Goal: Transaction & Acquisition: Purchase product/service

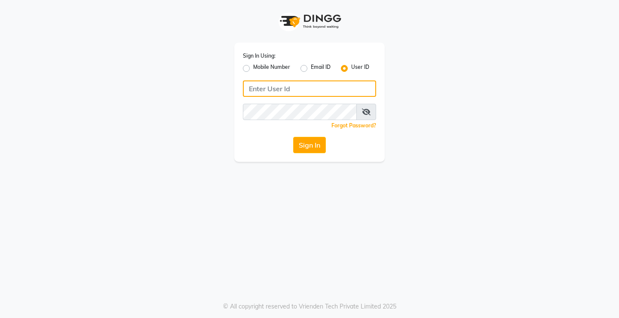
click at [274, 92] on input "Username" at bounding box center [309, 88] width 133 height 16
type input "e1954-11"
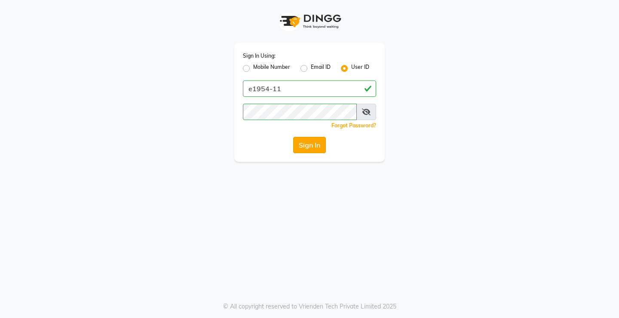
click at [307, 146] on button "Sign In" at bounding box center [309, 145] width 33 height 16
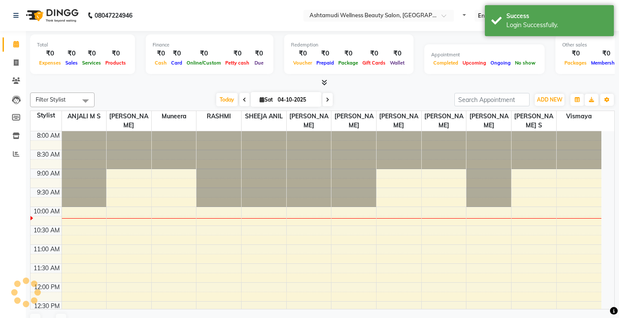
select select "en"
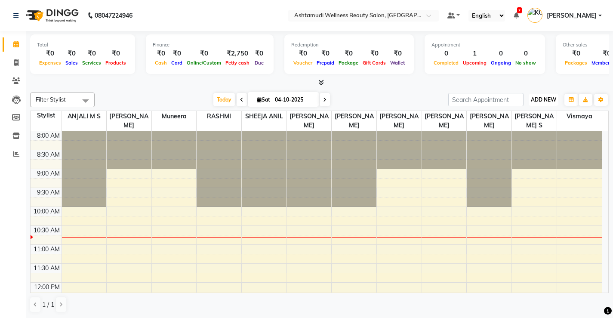
click at [547, 100] on span "ADD NEW" at bounding box center [543, 99] width 25 height 6
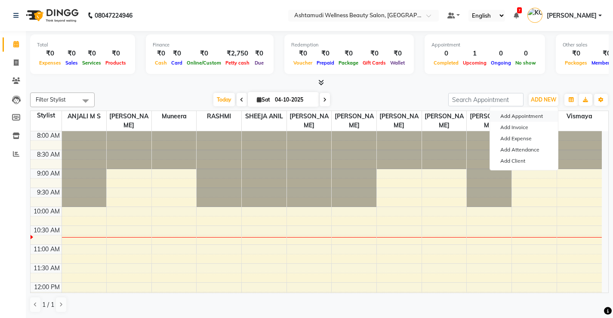
click at [535, 117] on button "Add Appointment" at bounding box center [524, 116] width 68 height 11
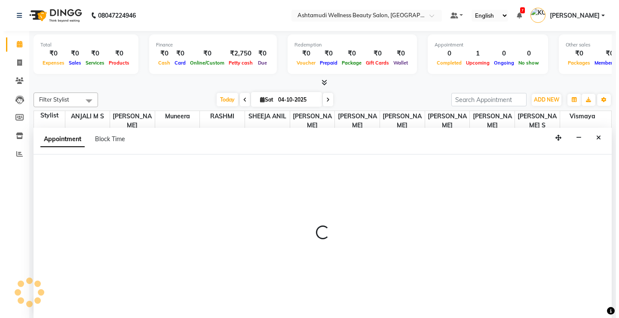
scroll to position [0, 0]
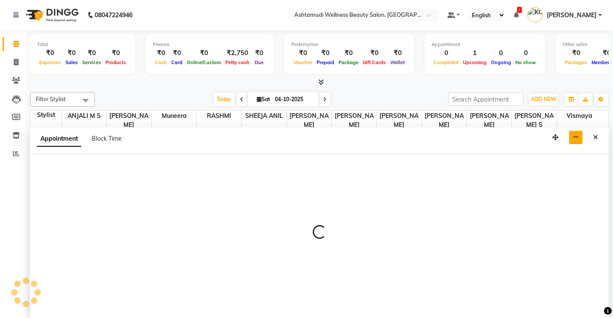
select select "tentative"
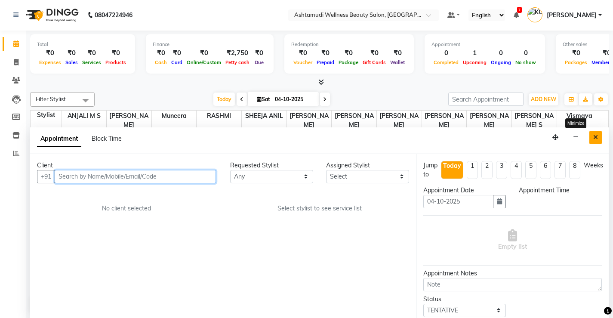
select select "540"
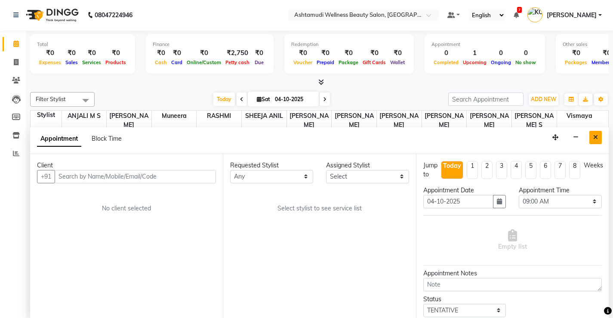
click at [594, 138] on icon "Close" at bounding box center [595, 137] width 5 height 6
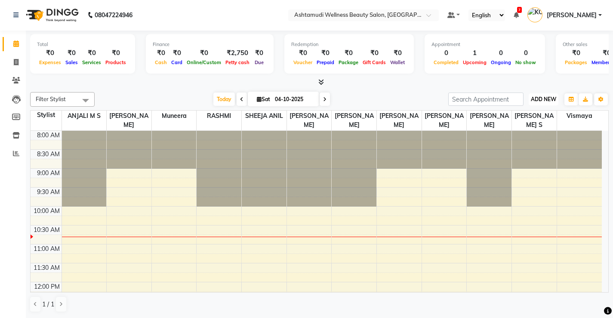
click at [544, 100] on span "ADD NEW" at bounding box center [543, 99] width 25 height 6
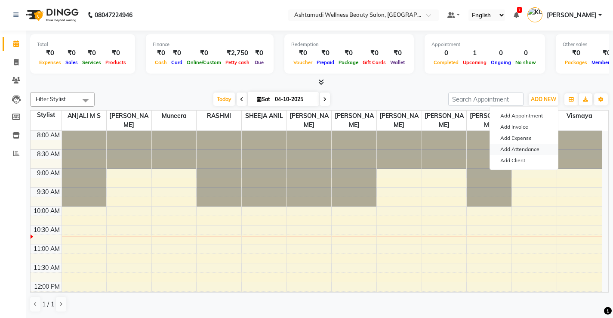
click at [532, 150] on link "Add Attendance" at bounding box center [524, 149] width 68 height 11
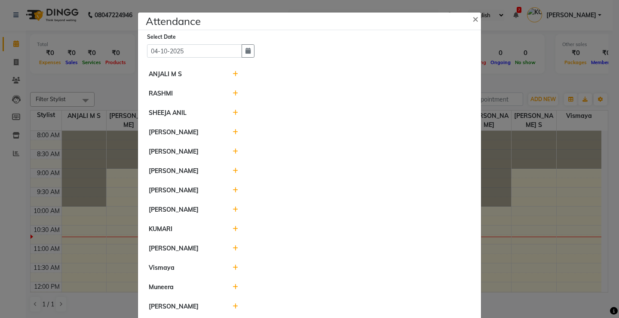
click at [233, 73] on icon at bounding box center [236, 74] width 6 height 6
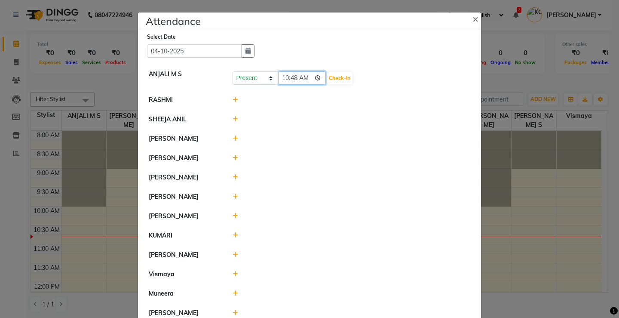
click at [302, 79] on input "10:48" at bounding box center [302, 77] width 48 height 13
click at [284, 75] on input "10:48" at bounding box center [302, 77] width 48 height 13
type input "09:48"
click at [233, 271] on icon at bounding box center [236, 274] width 6 height 6
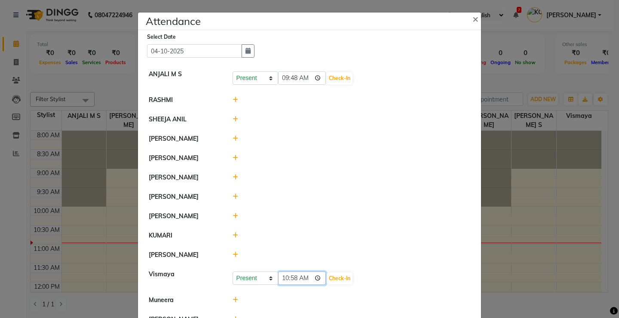
click at [305, 278] on input "10:58" at bounding box center [302, 277] width 48 height 13
type input "10:05"
click at [542, 260] on ngb-modal-window "Attendance × Select Date [DATE] ANJALI M S Present Absent Late Half Day Weekly …" at bounding box center [309, 159] width 619 height 318
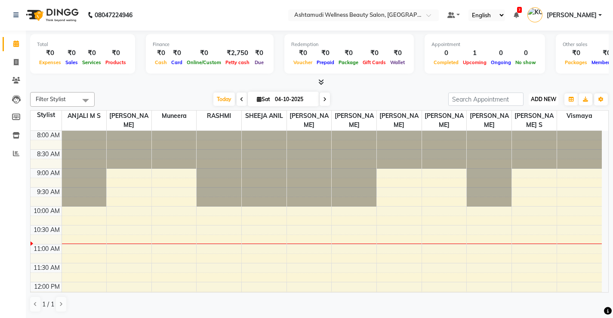
click at [535, 98] on span "ADD NEW" at bounding box center [543, 99] width 25 height 6
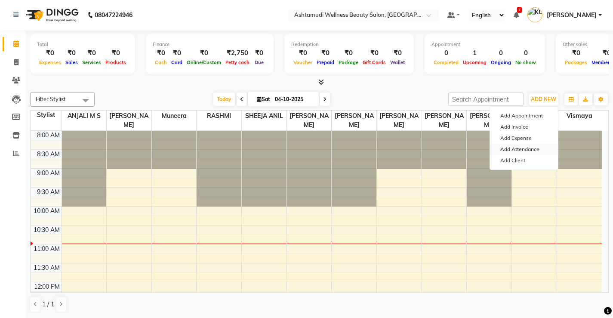
click at [535, 150] on link "Add Attendance" at bounding box center [524, 149] width 68 height 11
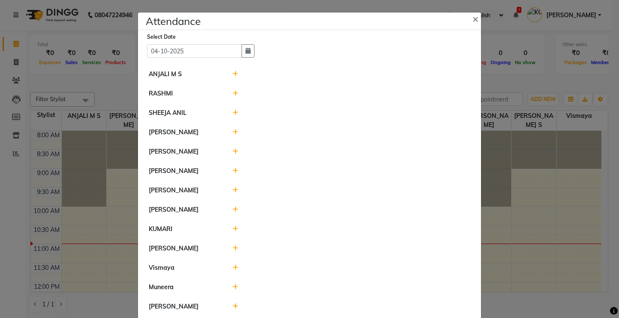
click at [233, 74] on icon at bounding box center [236, 74] width 6 height 6
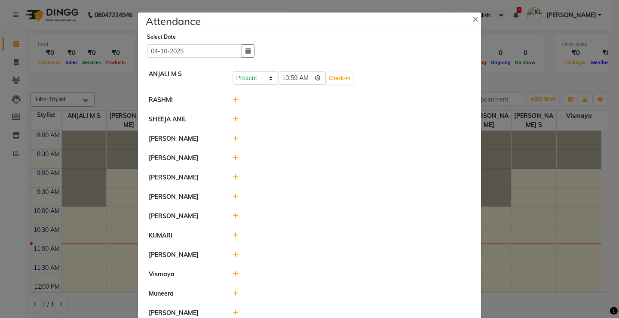
click at [233, 121] on icon at bounding box center [236, 119] width 6 height 6
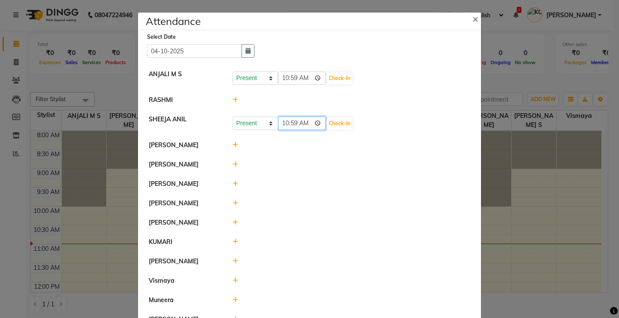
click at [282, 122] on input "10:59" at bounding box center [302, 123] width 48 height 13
type input "10:05"
click at [327, 121] on button "Check-In" at bounding box center [340, 123] width 26 height 12
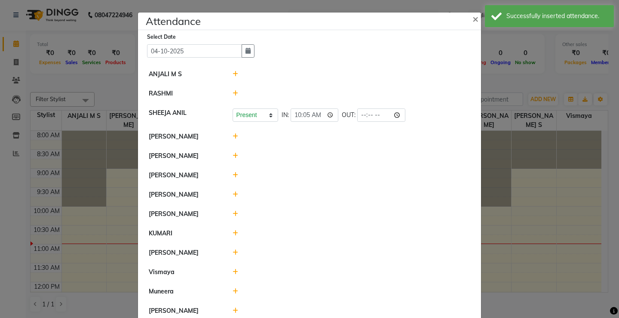
click at [233, 73] on icon at bounding box center [236, 74] width 6 height 6
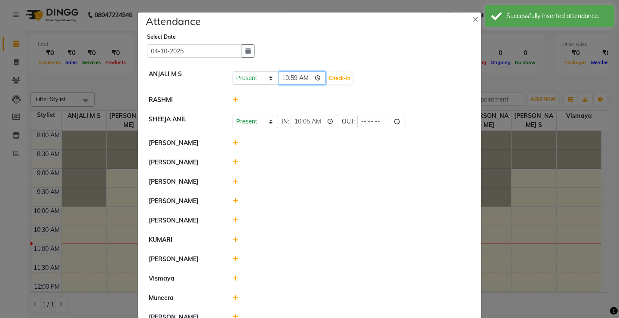
click at [283, 78] on input "10:59" at bounding box center [302, 77] width 48 height 13
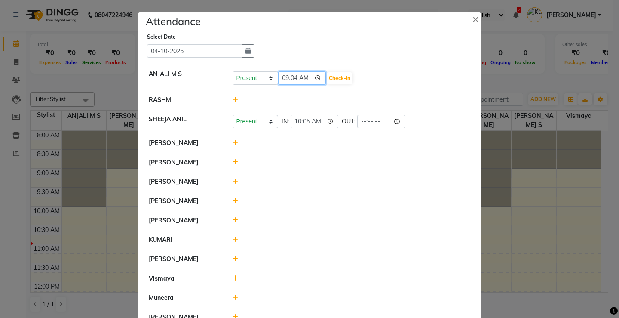
type input "09:43"
click at [329, 77] on button "Check-In" at bounding box center [340, 78] width 26 height 12
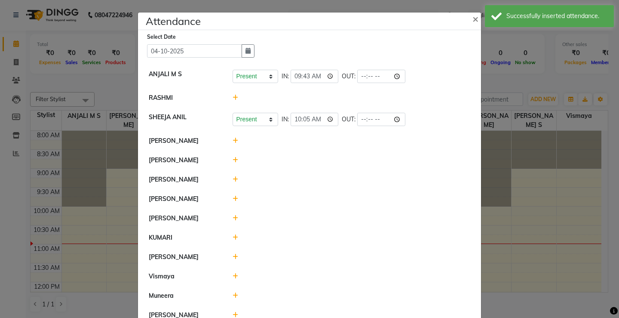
click at [233, 98] on icon at bounding box center [236, 98] width 6 height 6
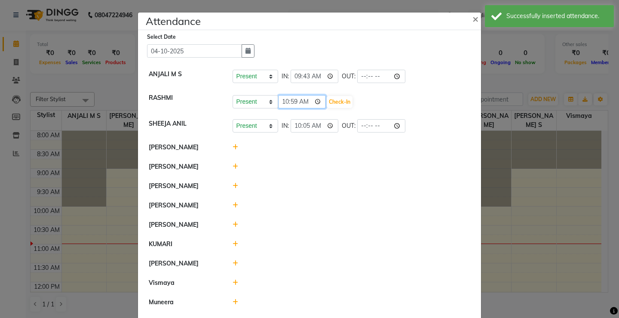
click at [280, 102] on input "10:59" at bounding box center [302, 101] width 48 height 13
type input "09:57"
click at [328, 103] on button "Check-In" at bounding box center [340, 102] width 26 height 12
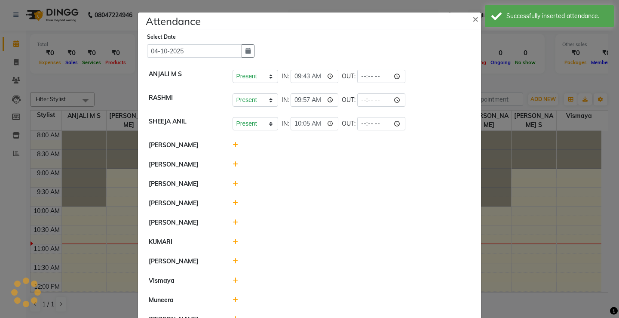
click at [233, 147] on icon at bounding box center [236, 145] width 6 height 6
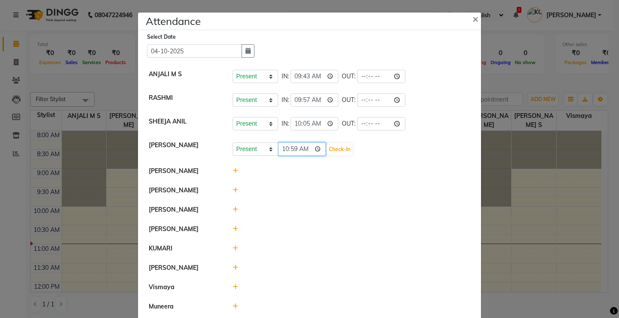
click at [284, 147] on input "10:59" at bounding box center [302, 148] width 48 height 13
type input "10:18"
click at [327, 148] on button "Check-In" at bounding box center [340, 149] width 26 height 12
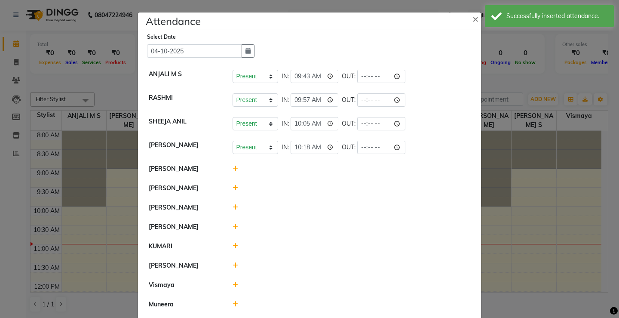
click at [233, 168] on icon at bounding box center [236, 169] width 6 height 6
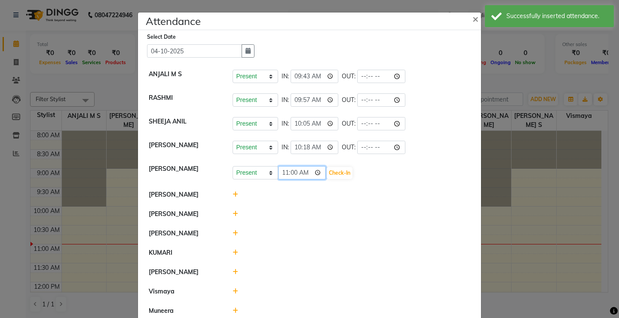
click at [283, 175] on input "11:00" at bounding box center [302, 172] width 48 height 13
type input "09:45"
click at [327, 172] on button "Check-In" at bounding box center [340, 173] width 26 height 12
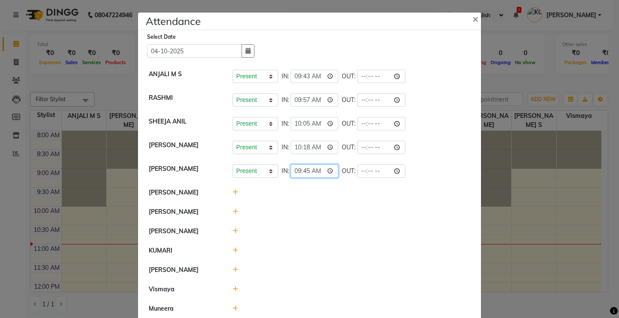
click at [295, 170] on input "09:45" at bounding box center [315, 170] width 48 height 13
type input "09:50"
click at [233, 191] on icon at bounding box center [236, 192] width 6 height 6
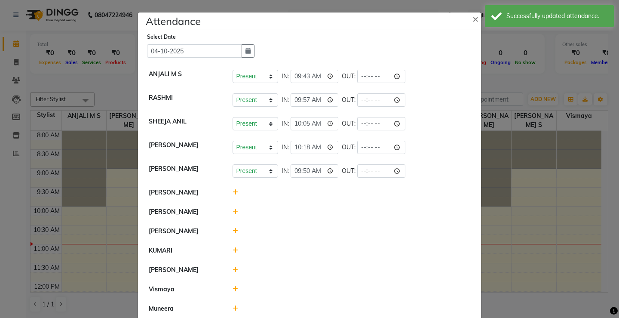
click at [233, 194] on icon at bounding box center [236, 192] width 6 height 6
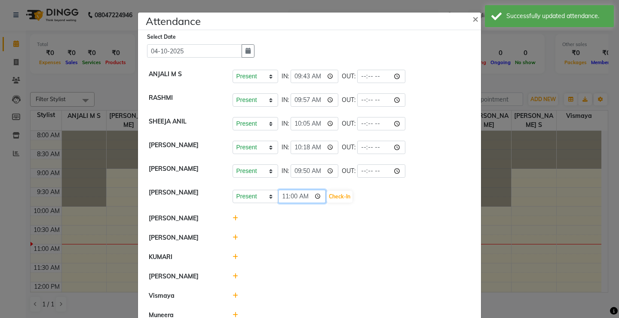
click at [284, 198] on input "11:00" at bounding box center [302, 196] width 48 height 13
type input "10:00"
drag, startPoint x: 321, startPoint y: 195, endPoint x: 327, endPoint y: 224, distance: 29.0
click at [327, 196] on button "Check-In" at bounding box center [340, 196] width 26 height 12
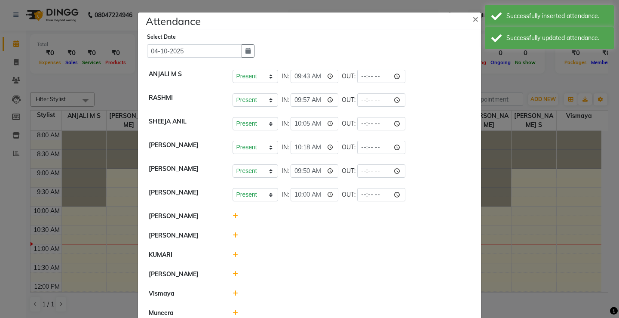
click at [233, 215] on icon at bounding box center [236, 216] width 6 height 6
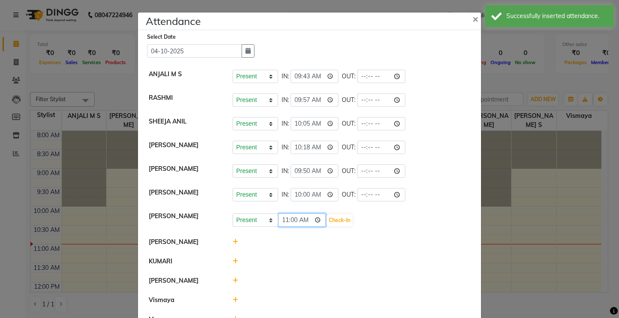
click at [283, 218] on input "11:00" at bounding box center [302, 219] width 48 height 13
type input "10:00"
click at [329, 221] on button "Check-In" at bounding box center [340, 220] width 26 height 12
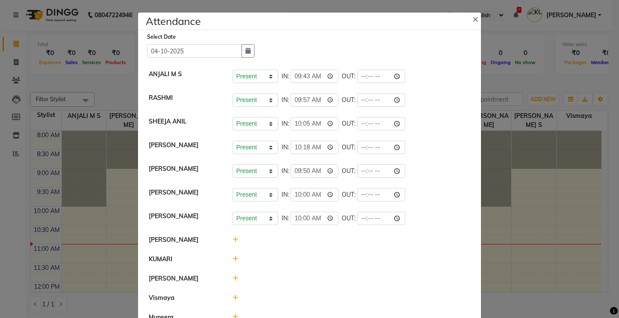
click at [233, 240] on icon at bounding box center [236, 240] width 6 height 6
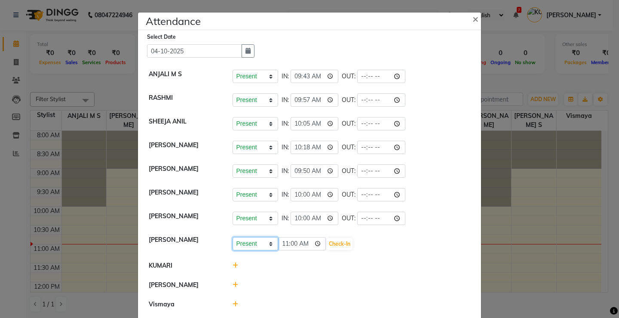
click at [241, 243] on select "Present Absent Late Half Day Weekly Off" at bounding box center [256, 243] width 46 height 13
select select "A"
click at [233, 237] on select "Present Absent Late Half Day Weekly Off" at bounding box center [256, 243] width 46 height 13
click at [280, 240] on button "Save" at bounding box center [287, 244] width 17 height 12
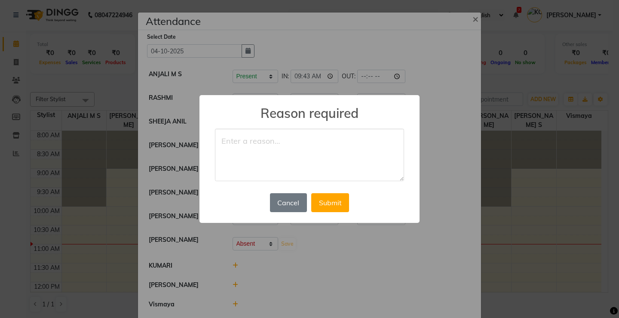
click at [279, 145] on textarea at bounding box center [309, 155] width 189 height 52
type textarea "leave"
drag, startPoint x: 334, startPoint y: 202, endPoint x: 378, endPoint y: 277, distance: 86.5
click at [337, 207] on button "Submit" at bounding box center [330, 202] width 38 height 19
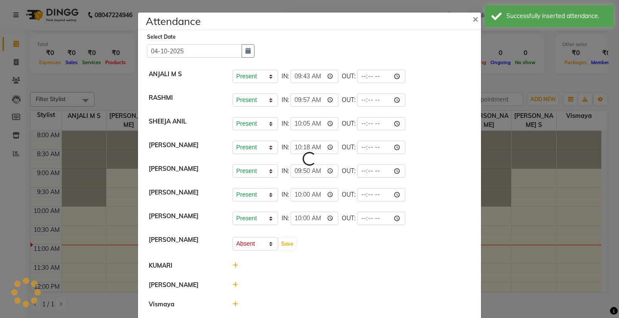
select select "A"
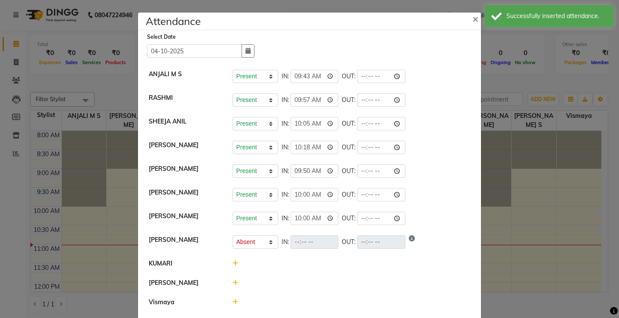
click at [233, 264] on icon at bounding box center [236, 263] width 6 height 6
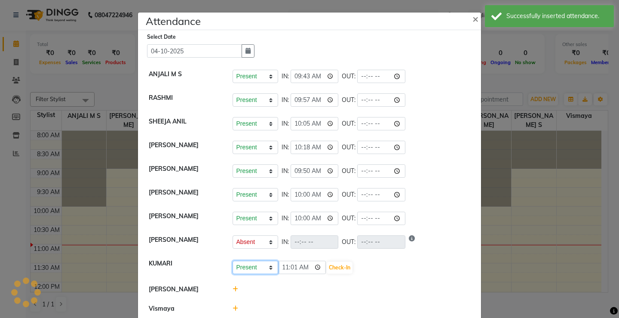
click at [240, 266] on select "Present Absent Late Half Day Weekly Off" at bounding box center [256, 267] width 46 height 13
select select "A"
click at [233, 261] on select "Present Absent Late Half Day Weekly Off" at bounding box center [256, 267] width 46 height 13
click at [282, 265] on button "Save" at bounding box center [287, 267] width 17 height 12
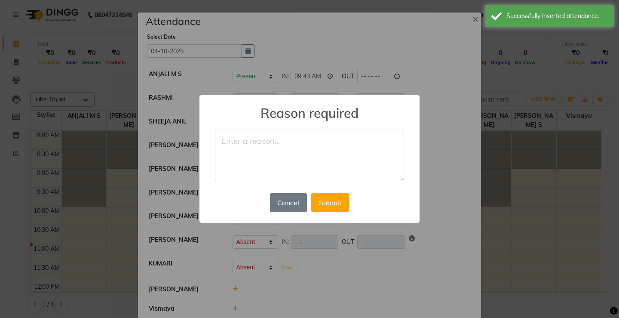
click at [284, 143] on textarea at bounding box center [309, 155] width 189 height 52
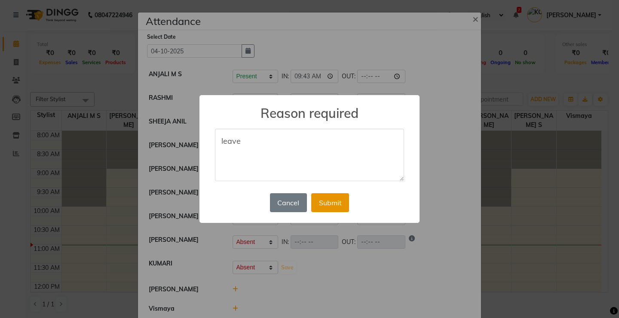
type textarea "leave"
click at [324, 200] on button "Submit" at bounding box center [330, 202] width 38 height 19
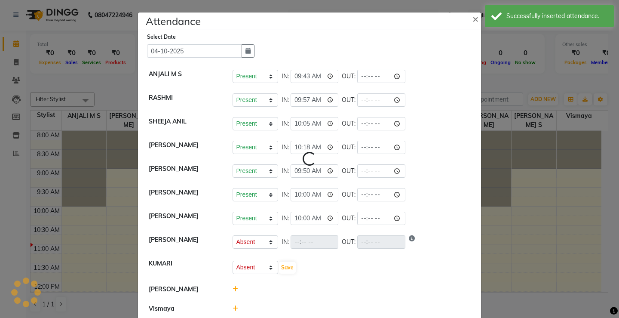
select select "A"
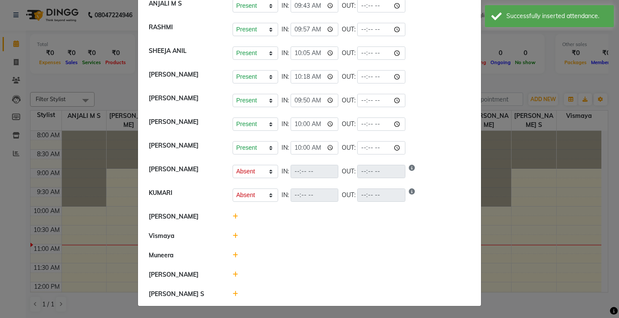
scroll to position [71, 0]
click at [233, 216] on icon at bounding box center [236, 216] width 6 height 6
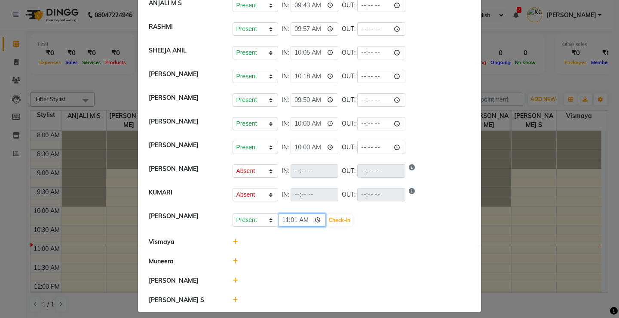
click at [283, 220] on input "11:01" at bounding box center [302, 219] width 48 height 13
type input "10:05"
click at [330, 219] on button "Check-In" at bounding box center [340, 220] width 26 height 12
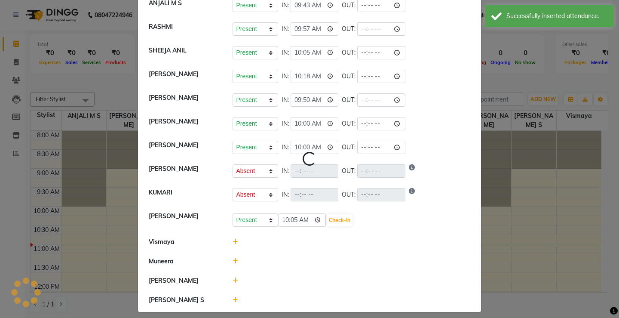
select select "A"
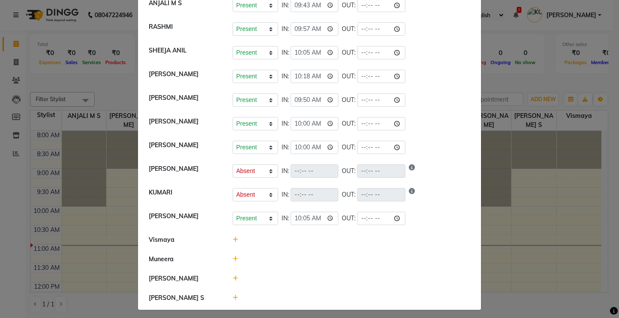
click at [233, 239] on icon at bounding box center [236, 240] width 6 height 6
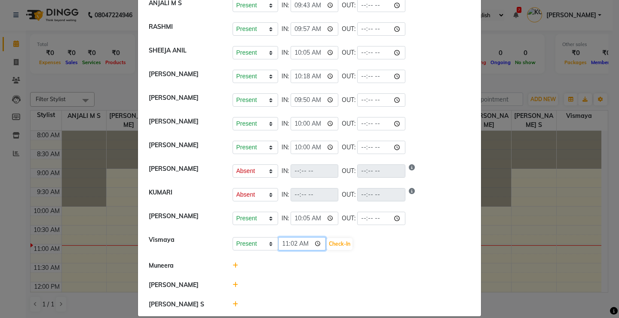
click at [280, 245] on input "11:02" at bounding box center [302, 243] width 48 height 13
type input "10:05"
click at [327, 243] on button "Check-In" at bounding box center [340, 244] width 26 height 12
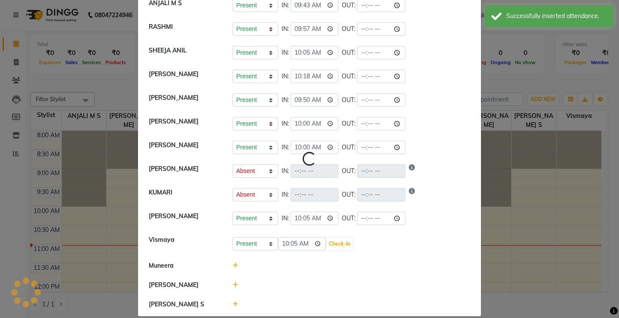
select select "A"
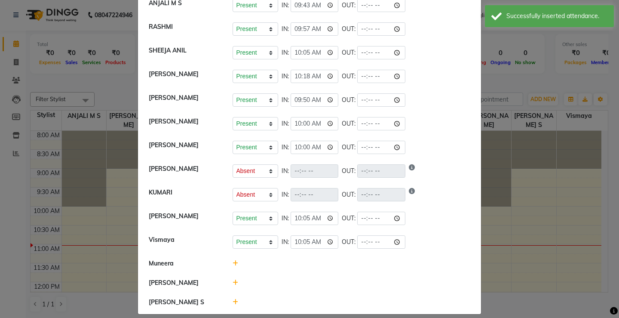
click at [233, 262] on icon at bounding box center [236, 263] width 6 height 6
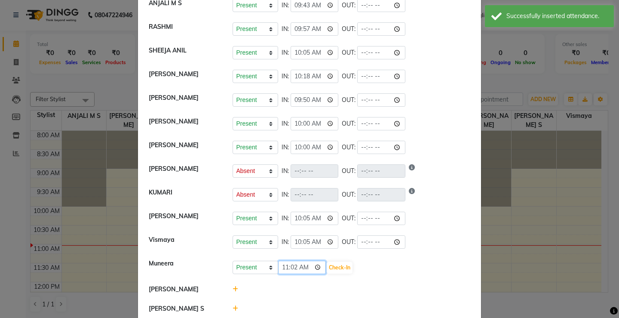
click at [283, 266] on input "11:02" at bounding box center [302, 267] width 48 height 13
type input "10:45"
click at [327, 265] on button "Check-In" at bounding box center [340, 267] width 26 height 12
select select "A"
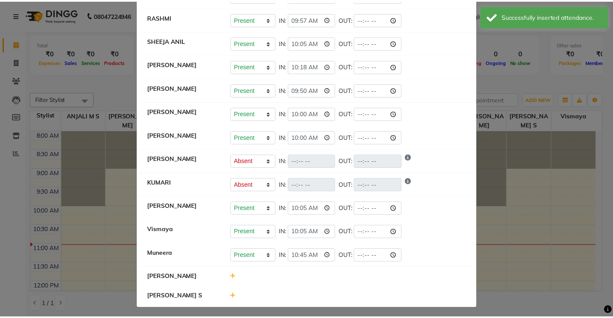
scroll to position [84, 0]
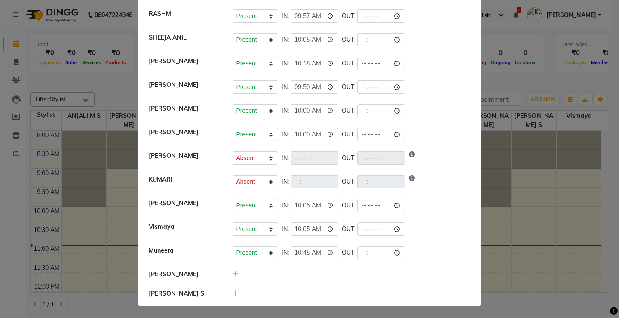
click at [233, 275] on icon at bounding box center [236, 274] width 6 height 6
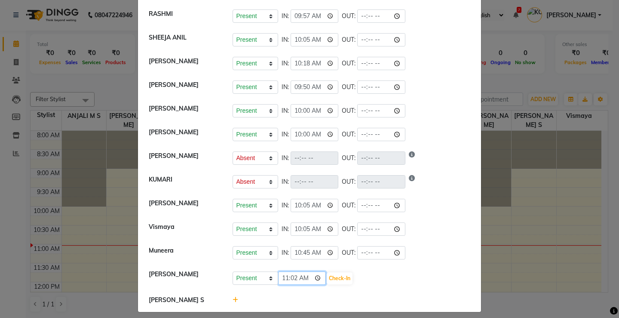
click at [283, 278] on input "11:02" at bounding box center [302, 277] width 48 height 13
type input "09:56"
click at [328, 277] on button "Check-In" at bounding box center [340, 278] width 26 height 12
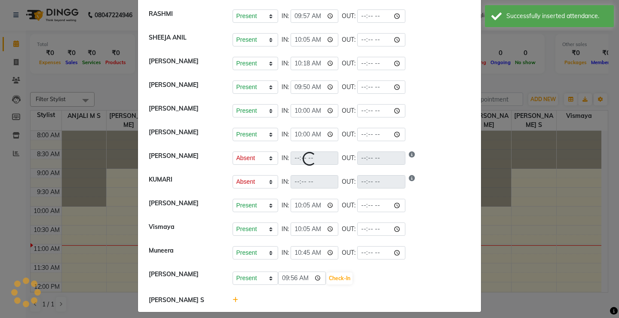
select select "A"
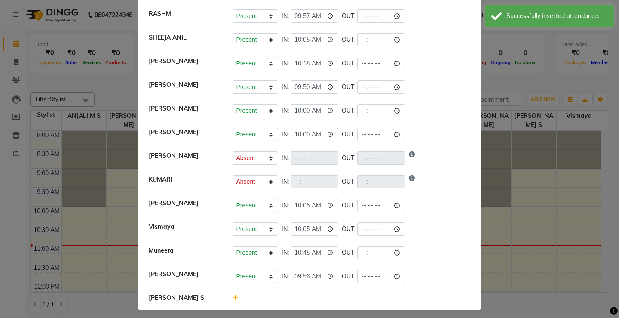
click at [564, 269] on ngb-modal-window "Attendance × Select Date [DATE] ANJALI M S Present Absent Late Half Day Weekly …" at bounding box center [309, 159] width 619 height 318
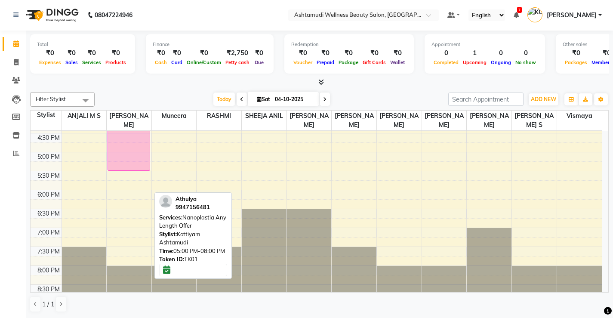
scroll to position [310, 0]
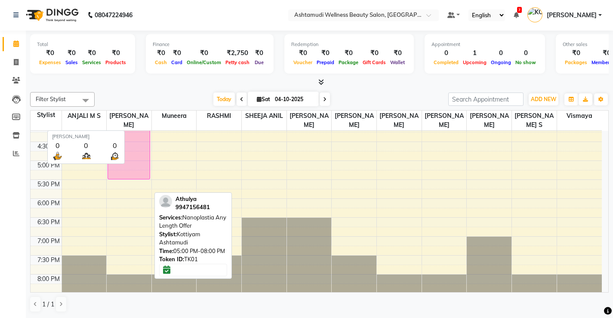
drag, startPoint x: 129, startPoint y: 217, endPoint x: 138, endPoint y: 129, distance: 88.1
click at [138, 129] on table "Stylist ANJALI M S KOTTIYAM ASHTAMUDI Muneera [PERSON_NAME] [PERSON_NAME] [PERS…" at bounding box center [319, 201] width 578 height 182
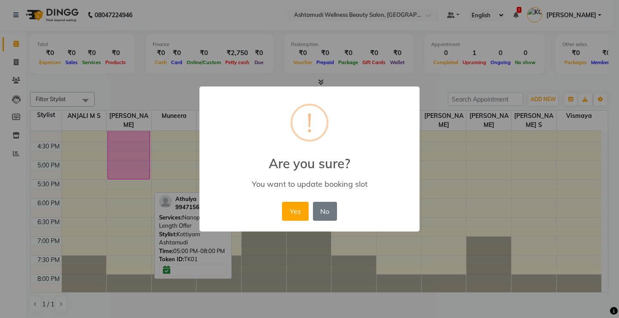
click at [310, 208] on div "Yes No No" at bounding box center [309, 211] width 59 height 23
click at [298, 209] on button "Yes" at bounding box center [295, 211] width 26 height 19
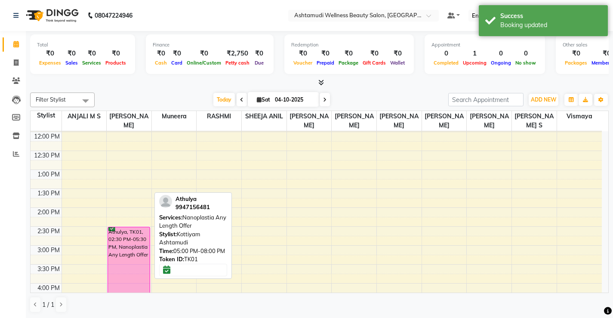
scroll to position [172, 0]
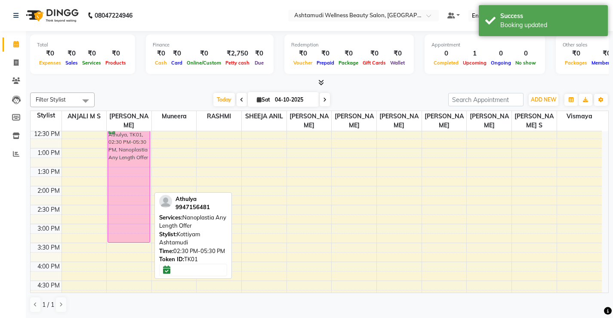
drag, startPoint x: 119, startPoint y: 230, endPoint x: 112, endPoint y: 145, distance: 85.4
click at [112, 145] on div "Athulya, TK01, 02:30 PM-05:30 PM, Nanoplastia Any Length Offer Athulya, TK01, 0…" at bounding box center [129, 205] width 45 height 492
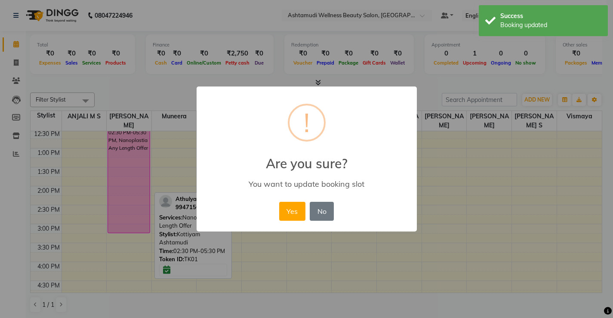
scroll to position [169, 0]
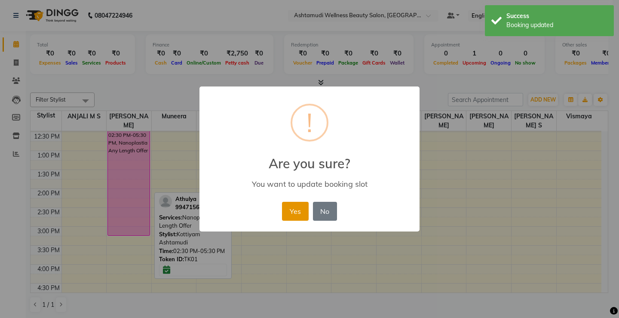
click at [298, 218] on button "Yes" at bounding box center [295, 211] width 26 height 19
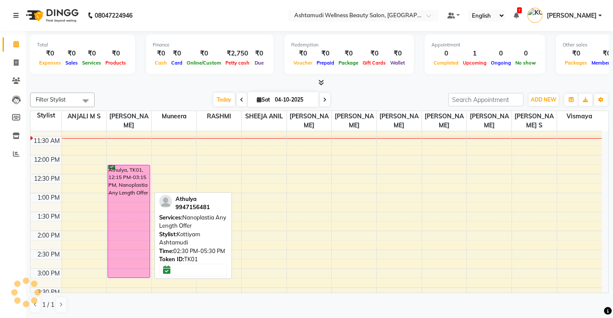
scroll to position [129, 0]
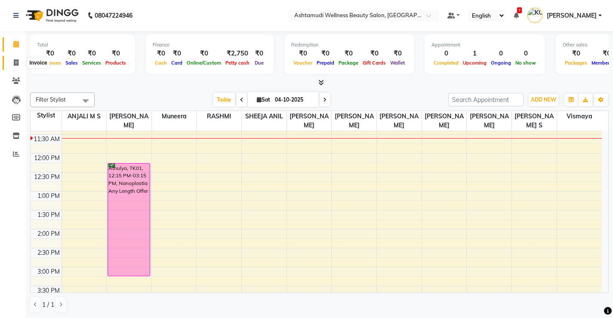
click at [12, 65] on span at bounding box center [16, 63] width 15 height 10
select select "service"
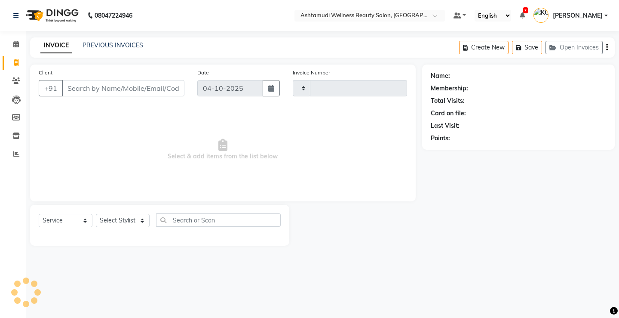
type input "3876"
select select "4674"
click at [53, 224] on select "Select Service Product Membership Package Voucher Prepaid Gift Card" at bounding box center [66, 220] width 54 height 13
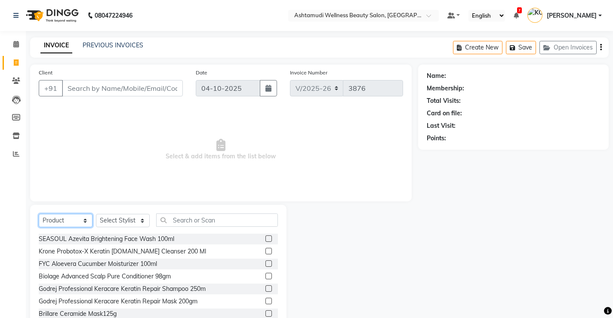
select select "service"
click at [39, 214] on select "Select Service Product Membership Package Voucher Prepaid Gift Card" at bounding box center [66, 220] width 54 height 13
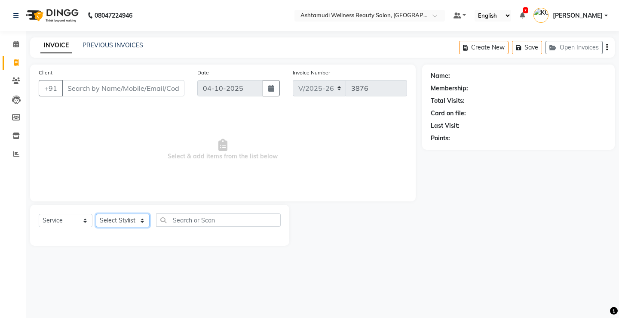
click at [122, 224] on select "Select Stylist ANJALI M S [PERSON_NAME] KOTTIYAM ASHTAMUDI [PERSON_NAME] [PERSO…" at bounding box center [123, 220] width 54 height 13
select select "67522"
click at [96, 214] on select "Select Stylist ANJALI M S [PERSON_NAME] KOTTIYAM ASHTAMUDI [PERSON_NAME] [PERSO…" at bounding box center [123, 220] width 54 height 13
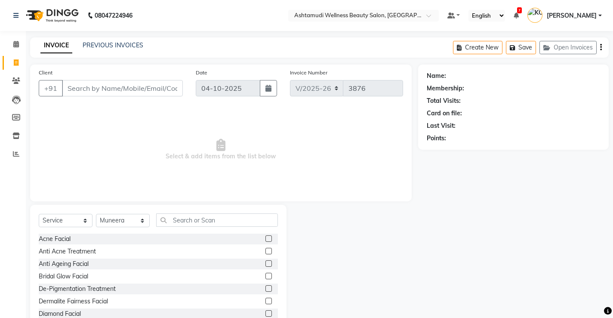
click at [187, 227] on div "Select Service Product Membership Package Voucher Prepaid Gift Card Select Styl…" at bounding box center [158, 223] width 239 height 20
click at [187, 224] on input "text" at bounding box center [217, 219] width 122 height 13
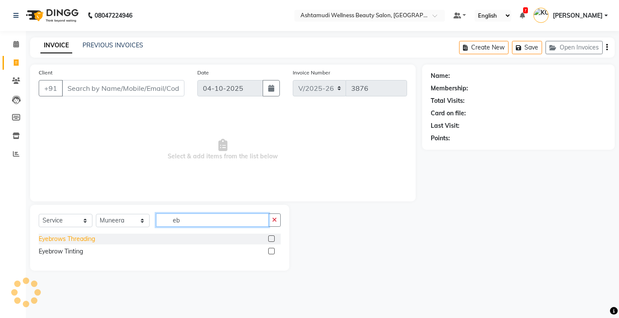
type input "eb"
click at [65, 237] on div "Eyebrows Threading" at bounding box center [67, 238] width 56 height 9
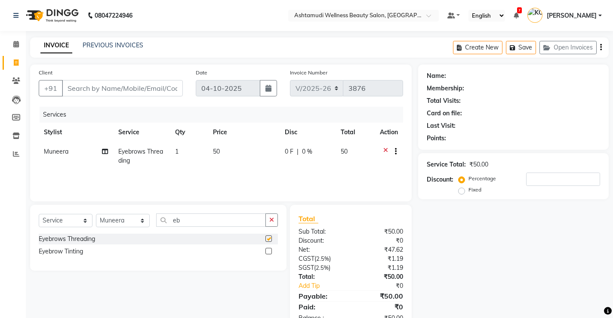
checkbox input "false"
click at [90, 84] on input "Client" at bounding box center [122, 88] width 121 height 16
click at [93, 83] on input "Client" at bounding box center [122, 88] width 121 height 16
click at [93, 88] on input "Client" at bounding box center [122, 88] width 121 height 16
click at [95, 88] on input "Client" at bounding box center [122, 88] width 121 height 16
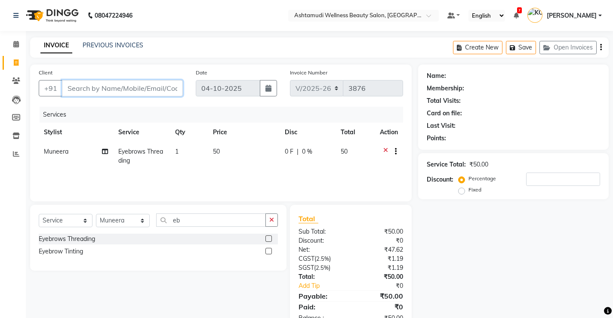
click at [104, 88] on input "Client" at bounding box center [122, 88] width 121 height 16
type input "9"
type input "0"
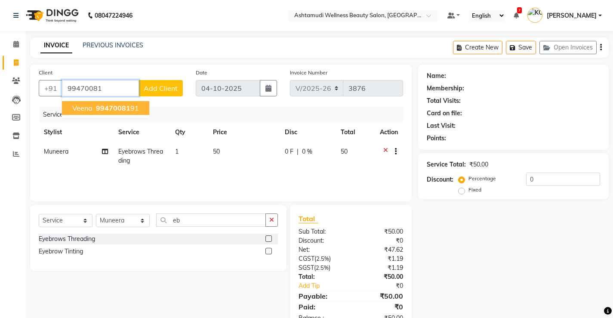
click at [107, 108] on span "99470081" at bounding box center [113, 108] width 34 height 9
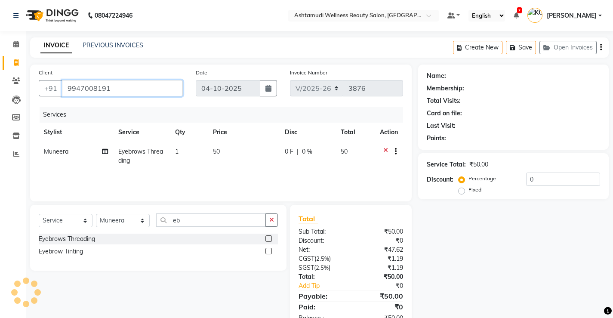
type input "9947008191"
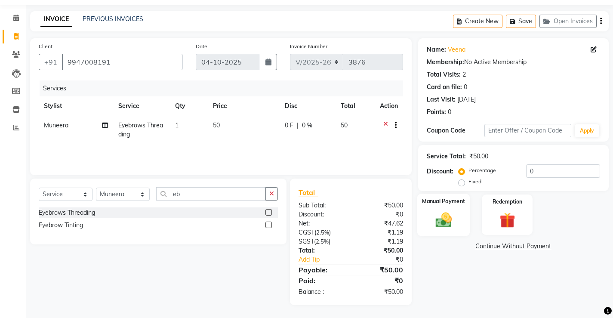
click at [444, 218] on img at bounding box center [443, 219] width 26 height 18
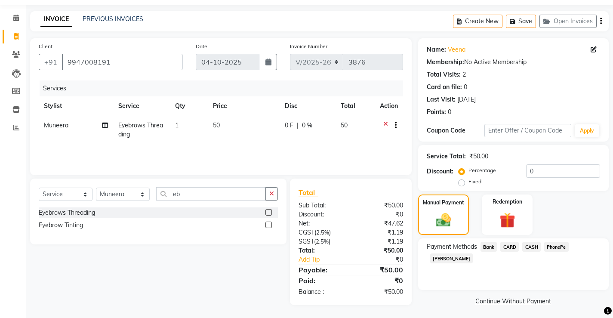
scroll to position [29, 0]
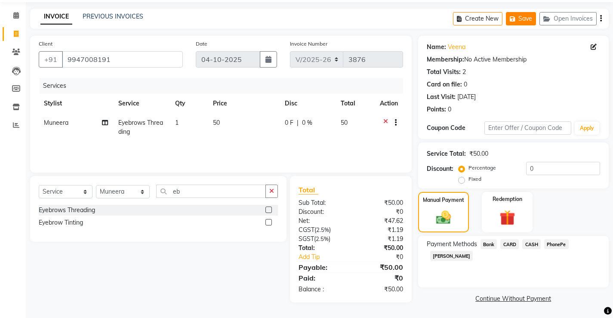
click at [524, 22] on button "Save" at bounding box center [521, 18] width 30 height 13
click at [14, 16] on icon at bounding box center [16, 15] width 6 height 6
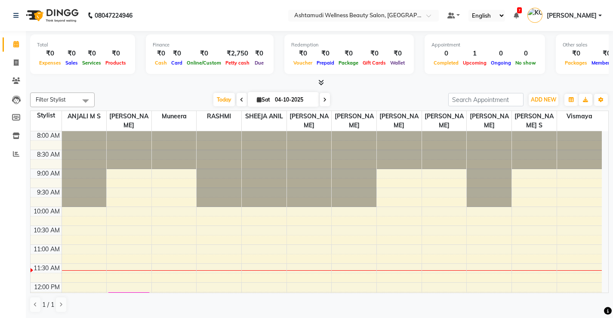
click at [241, 100] on icon at bounding box center [241, 99] width 3 height 5
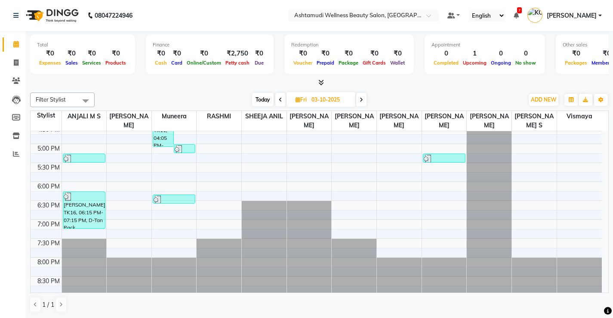
scroll to position [329, 0]
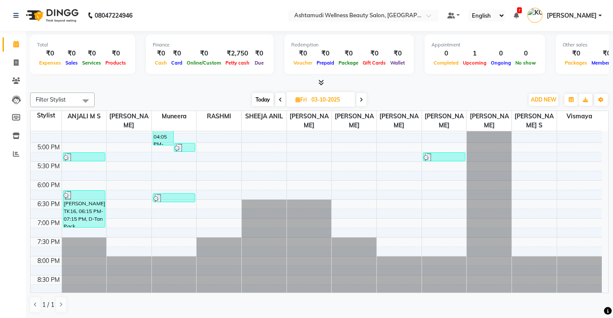
click at [361, 97] on icon at bounding box center [360, 99] width 3 height 5
type input "04-10-2025"
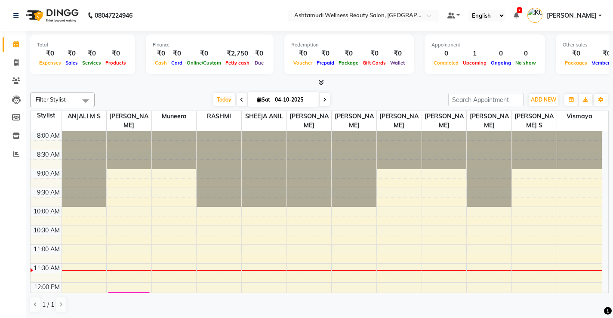
scroll to position [172, 0]
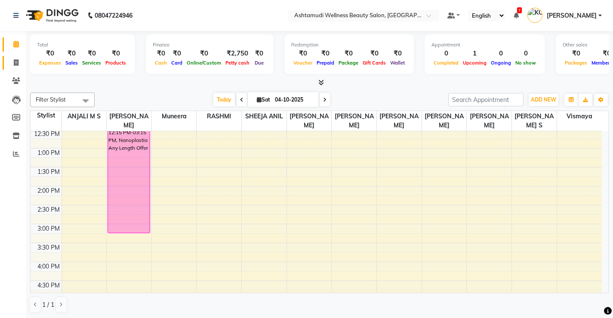
click at [15, 57] on link "Invoice" at bounding box center [13, 63] width 21 height 14
select select "service"
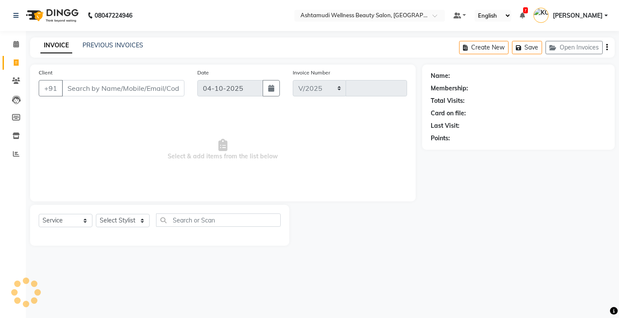
select select "4674"
type input "3876"
click at [54, 222] on select "Select Service Product Membership Package Voucher Prepaid Gift Card" at bounding box center [66, 220] width 54 height 13
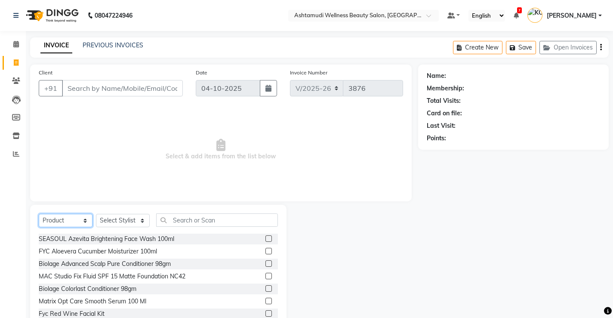
select select "service"
click at [39, 214] on select "Select Service Product Membership Package Voucher Prepaid Gift Card" at bounding box center [66, 220] width 54 height 13
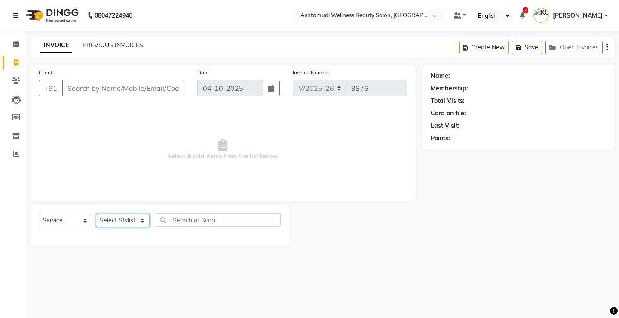
click at [112, 220] on select "Select Stylist ANJALI M S [PERSON_NAME] KOTTIYAM ASHTAMUDI [PERSON_NAME] [PERSO…" at bounding box center [123, 220] width 54 height 13
select select "27472"
click at [96, 214] on select "Select Stylist ANJALI M S [PERSON_NAME] KOTTIYAM ASHTAMUDI [PERSON_NAME] [PERSO…" at bounding box center [123, 220] width 54 height 13
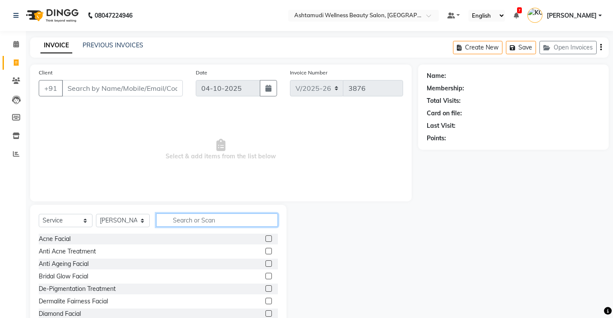
click at [177, 216] on input "text" at bounding box center [217, 219] width 122 height 13
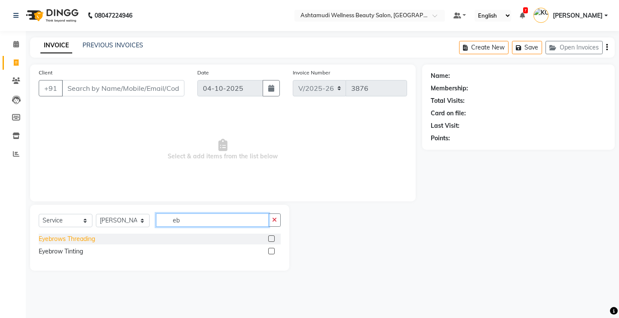
type input "eb"
click at [54, 237] on div "Eyebrows Threading" at bounding box center [67, 238] width 56 height 9
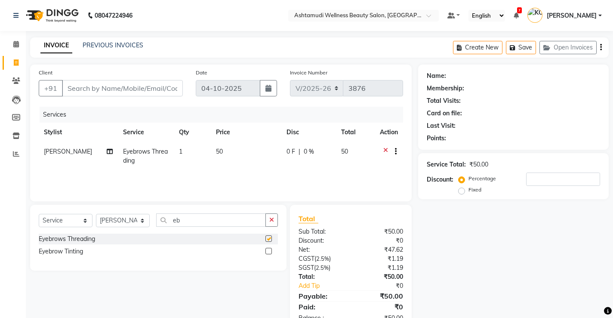
checkbox input "false"
click at [97, 86] on input "Client" at bounding box center [122, 88] width 121 height 16
click at [114, 218] on select "Select Stylist ANJALI M S [PERSON_NAME] KOTTIYAM ASHTAMUDI [PERSON_NAME] [PERSO…" at bounding box center [123, 220] width 54 height 13
select select "50208"
click at [96, 214] on select "Select Stylist ANJALI M S [PERSON_NAME] KOTTIYAM ASHTAMUDI [PERSON_NAME] [PERSO…" at bounding box center [123, 220] width 54 height 13
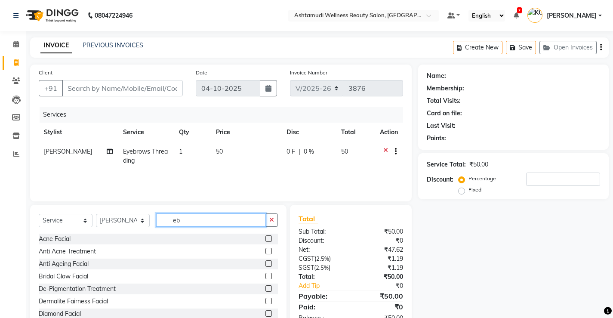
click at [183, 214] on input "eb" at bounding box center [211, 219] width 110 height 13
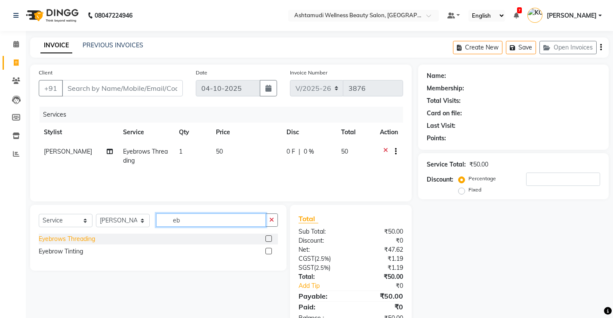
type input "eb"
click at [82, 239] on div "Eyebrows Threading" at bounding box center [67, 238] width 56 height 9
checkbox input "false"
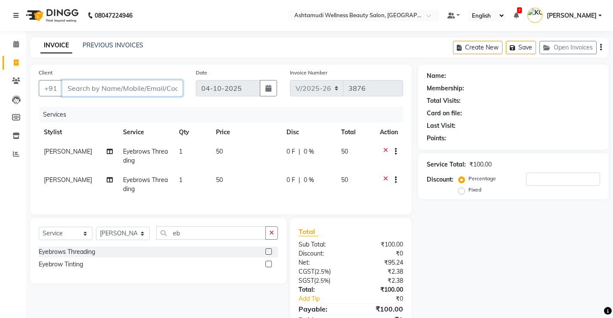
click at [96, 87] on input "Client" at bounding box center [122, 88] width 121 height 16
type input "7"
type input "0"
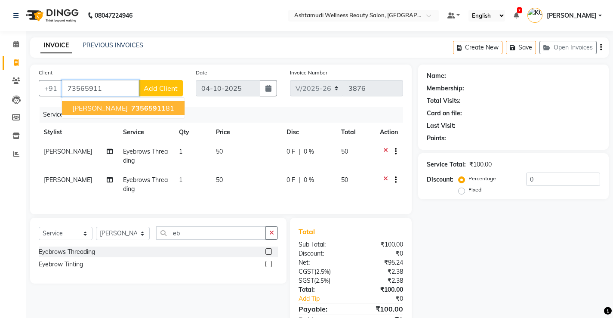
click at [80, 104] on span "[PERSON_NAME]" at bounding box center [99, 108] width 55 height 9
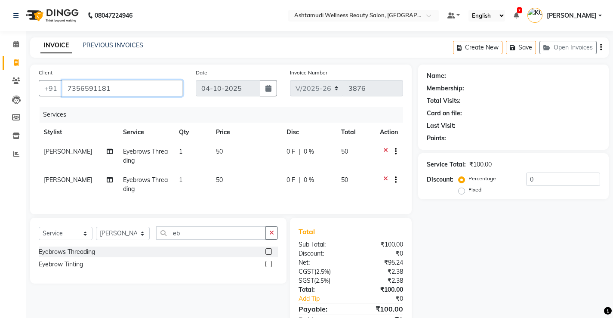
type input "7356591181"
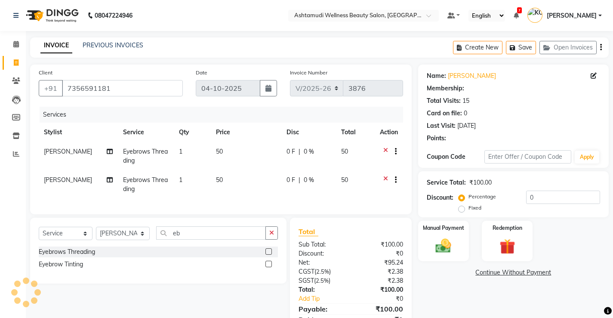
select select "2: Object"
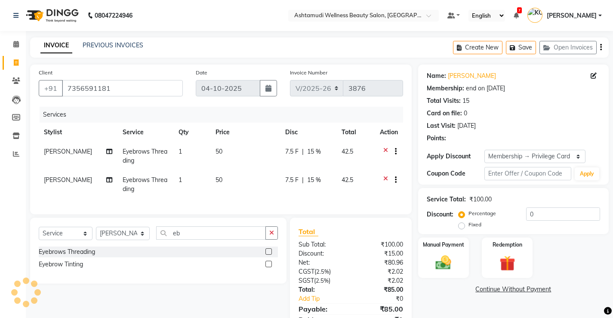
type input "15"
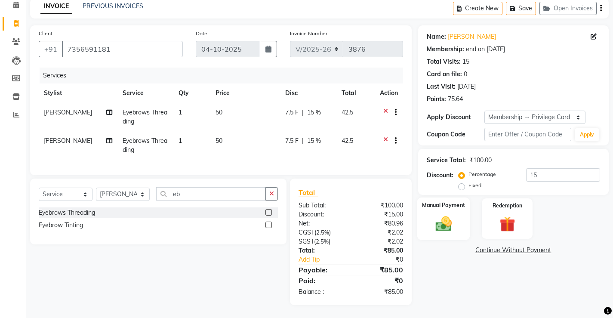
click at [451, 214] on img at bounding box center [443, 223] width 26 height 18
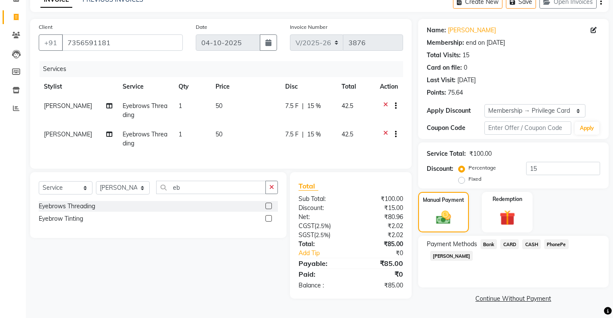
click at [555, 242] on span "PhonePe" at bounding box center [556, 244] width 25 height 10
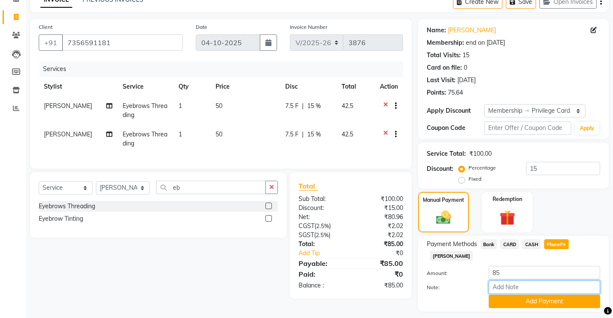
click at [527, 280] on input "Note:" at bounding box center [544, 286] width 111 height 13
type input "[PERSON_NAME]"
click at [538, 295] on button "Add Payment" at bounding box center [544, 301] width 111 height 13
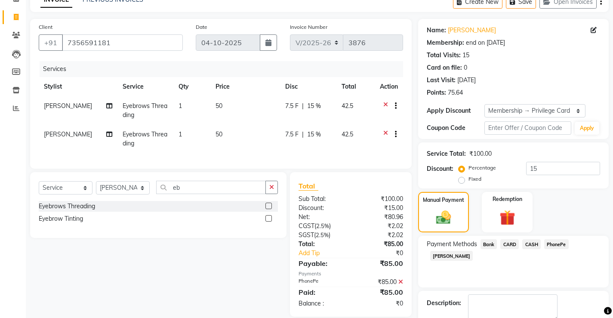
scroll to position [94, 0]
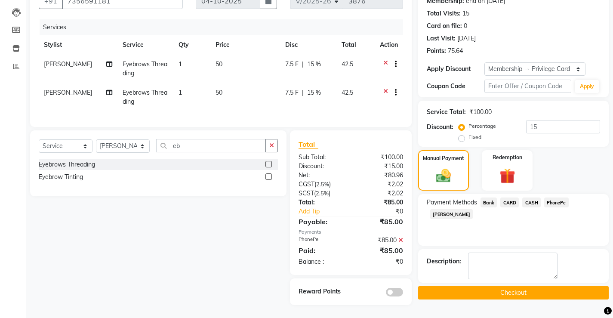
click at [477, 286] on button "Checkout" at bounding box center [513, 292] width 190 height 13
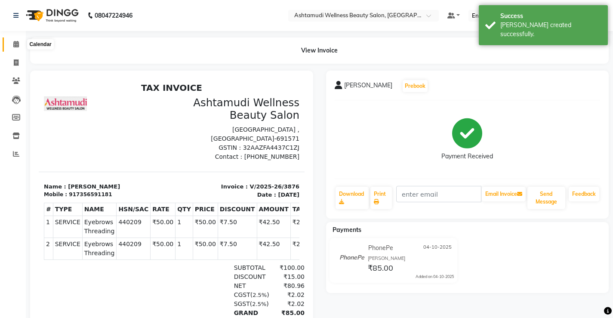
click at [15, 43] on icon at bounding box center [16, 44] width 6 height 6
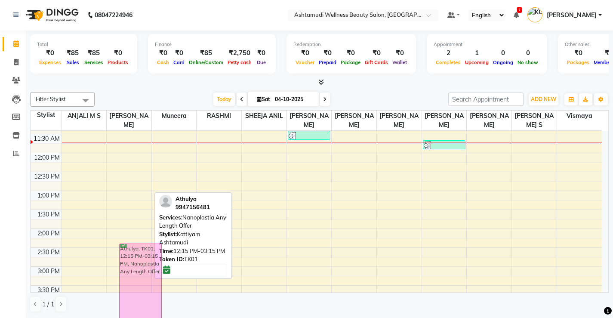
scroll to position [135, 0]
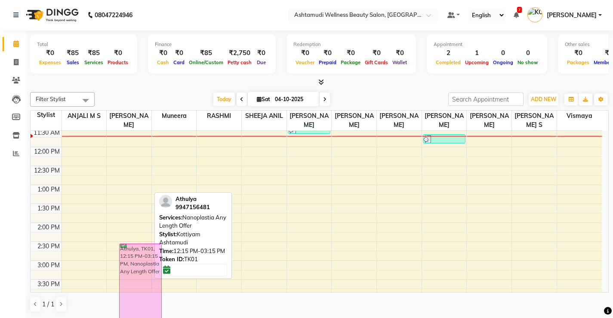
drag, startPoint x: 130, startPoint y: 224, endPoint x: 141, endPoint y: 304, distance: 81.2
click at [141, 292] on full-calendar "Stylist ANJALI M S KOTTIYAM ASHTAMUDI Muneera [PERSON_NAME] [PERSON_NAME] [PERS…" at bounding box center [319, 201] width 578 height 182
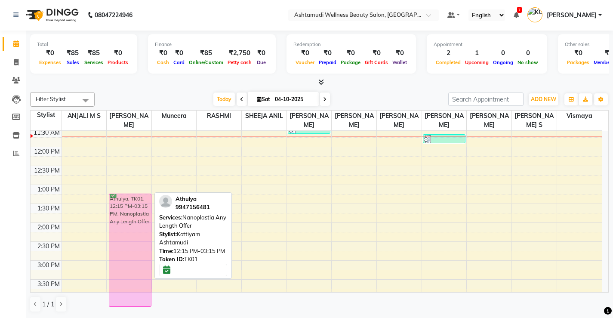
scroll to position [151, 0]
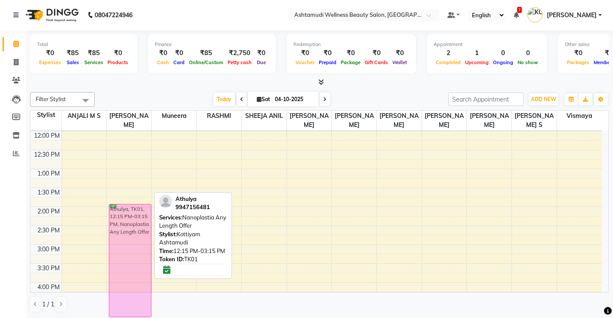
drag, startPoint x: 137, startPoint y: 252, endPoint x: 138, endPoint y: 299, distance: 47.3
click at [138, 292] on full-calendar "Stylist ANJALI M S KOTTIYAM ASHTAMUDI Muneera [PERSON_NAME] [PERSON_NAME] [PERS…" at bounding box center [319, 201] width 578 height 182
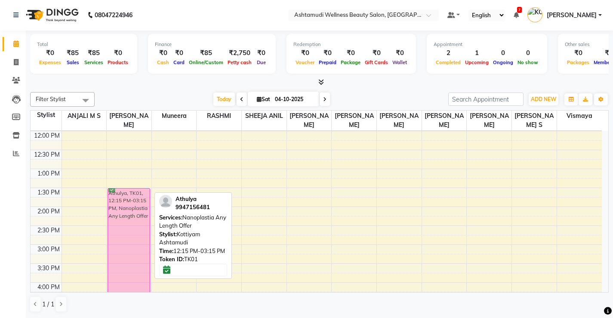
drag, startPoint x: 128, startPoint y: 224, endPoint x: 135, endPoint y: 268, distance: 44.3
click at [135, 268] on div "Athulya, TK01, 12:15 PM-03:15 PM, Nanoplastia Any Length Offer Athulya, TK01, 1…" at bounding box center [129, 226] width 45 height 492
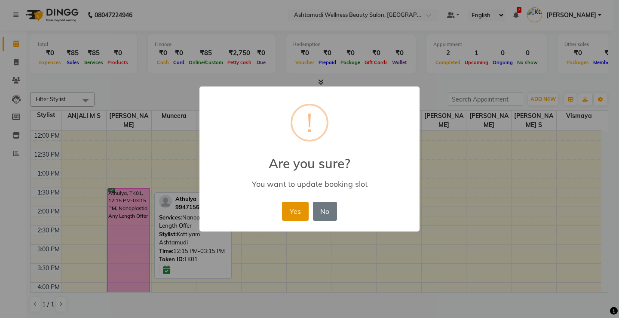
click at [286, 211] on button "Yes" at bounding box center [295, 211] width 26 height 19
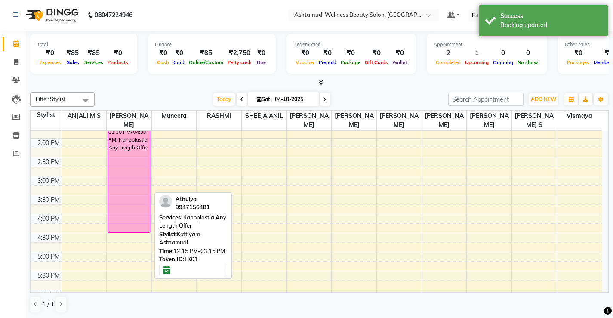
scroll to position [237, 0]
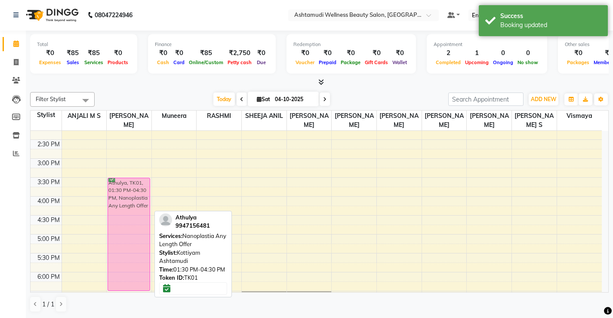
drag, startPoint x: 136, startPoint y: 184, endPoint x: 137, endPoint y: 257, distance: 73.5
click at [137, 257] on div "Athulya, TK01, 01:30 PM-04:30 PM, Nanoplastia Any Length Offer Athulya, TK01, 0…" at bounding box center [129, 140] width 45 height 492
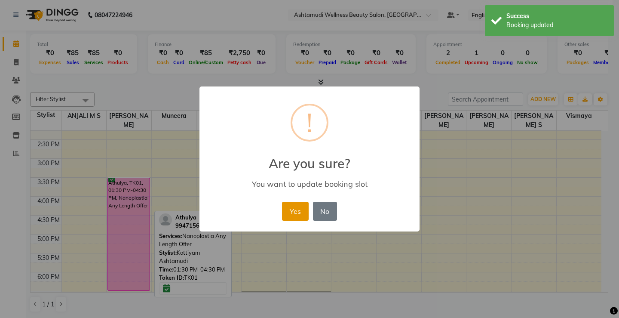
click at [286, 206] on button "Yes" at bounding box center [295, 211] width 26 height 19
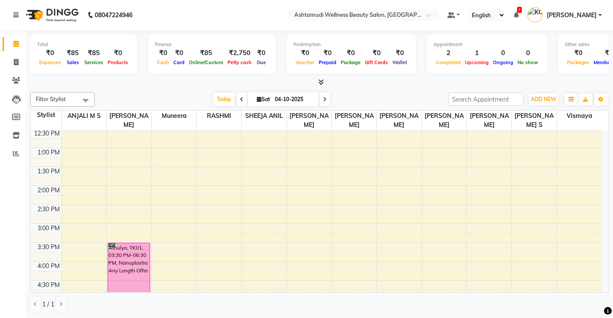
scroll to position [215, 0]
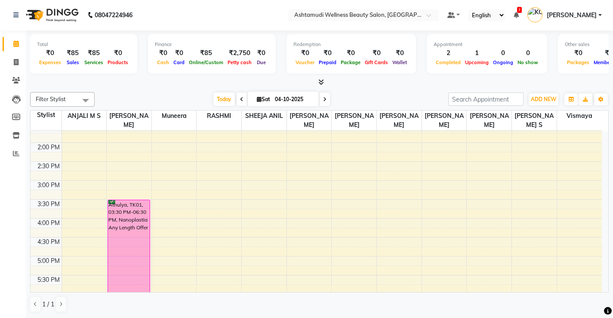
click at [258, 169] on div "8:00 AM 8:30 AM 9:00 AM 9:30 AM 10:00 AM 10:30 AM 11:00 AM 11:30 AM 12:00 PM 12…" at bounding box center [316, 162] width 571 height 492
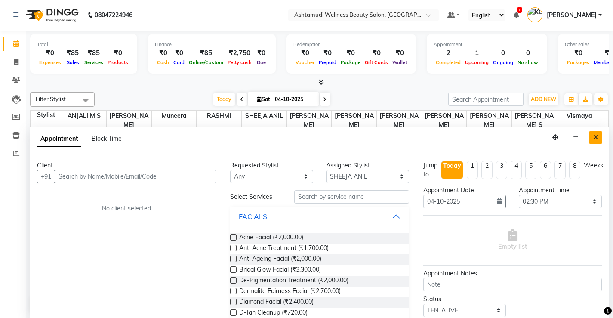
click at [594, 137] on icon "Close" at bounding box center [595, 137] width 5 height 6
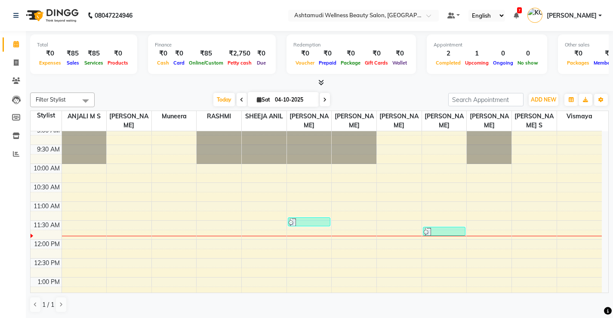
scroll to position [0, 0]
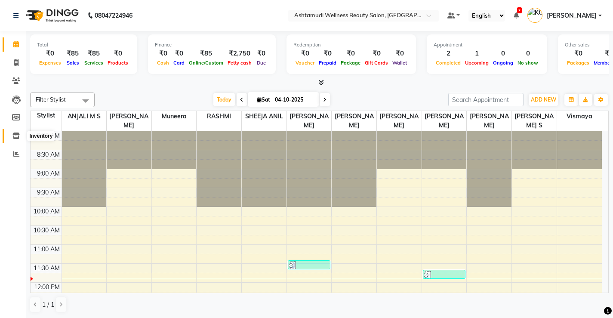
click at [17, 135] on icon at bounding box center [15, 135] width 7 height 6
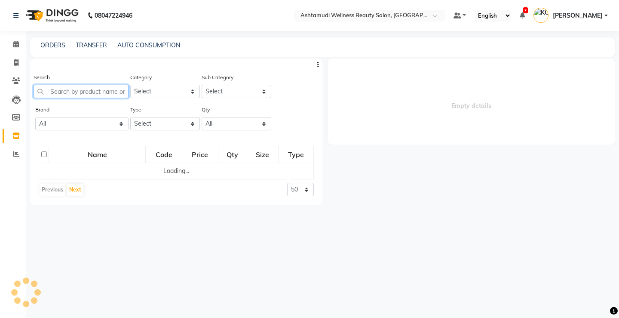
click at [96, 91] on input "text" at bounding box center [81, 91] width 95 height 13
select select
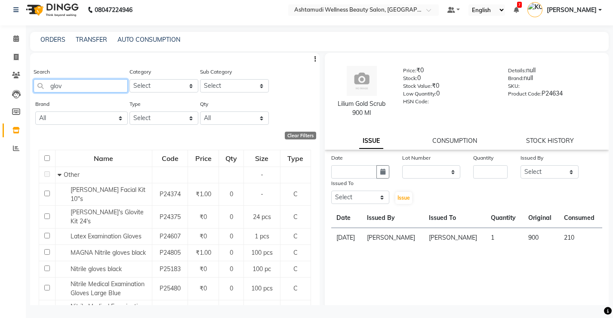
click at [83, 91] on input "glov" at bounding box center [81, 85] width 94 height 13
type input "g"
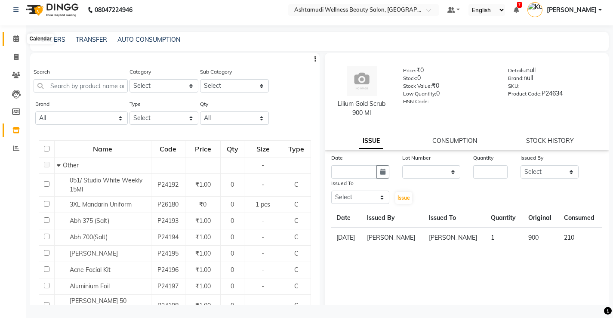
click at [9, 40] on span at bounding box center [16, 39] width 15 height 10
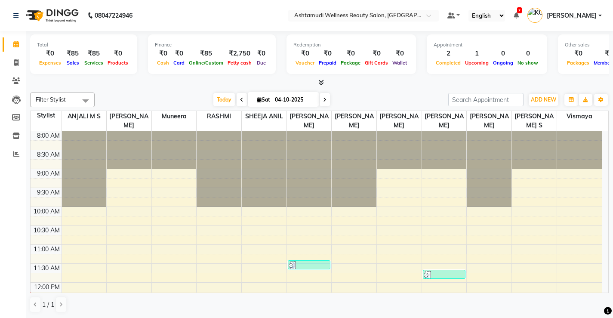
scroll to position [43, 0]
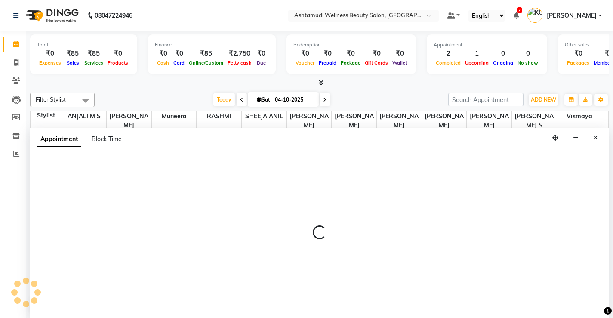
select select "27474"
select select "tentative"
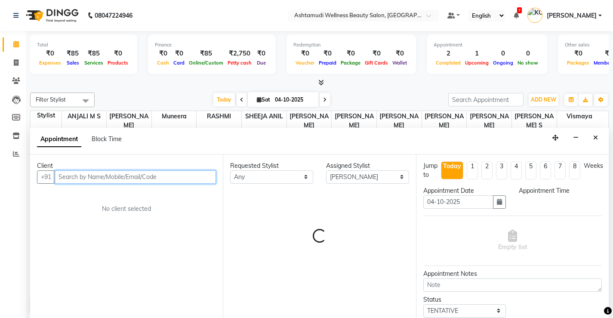
select select "720"
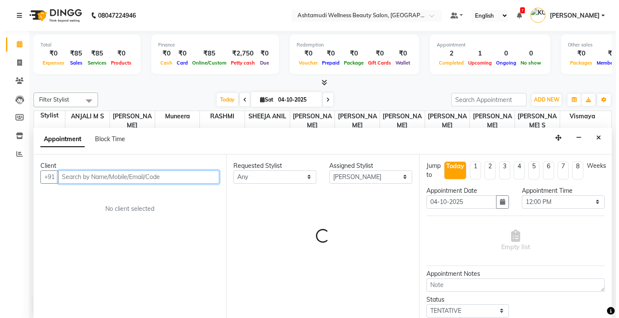
scroll to position [0, 0]
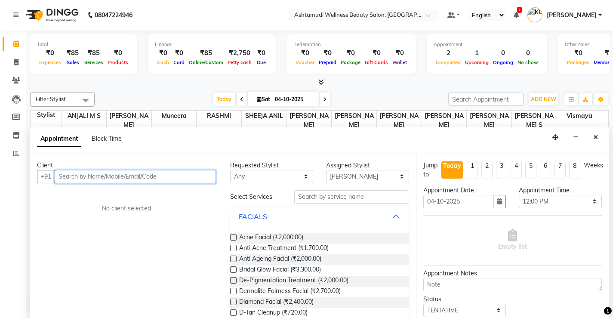
click at [99, 171] on input "text" at bounding box center [135, 176] width 161 height 13
click at [99, 176] on input "text" at bounding box center [135, 176] width 161 height 13
click at [113, 178] on input "text" at bounding box center [135, 176] width 161 height 13
type input "9895818678"
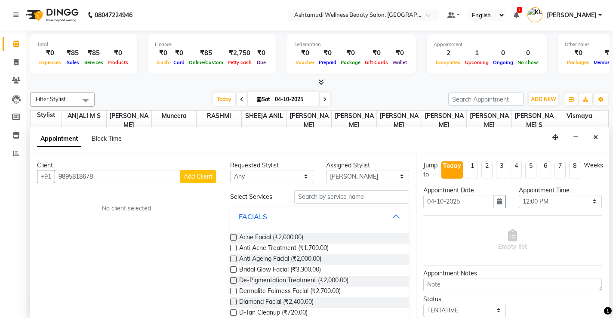
click at [195, 179] on span "Add Client" at bounding box center [198, 176] width 29 height 8
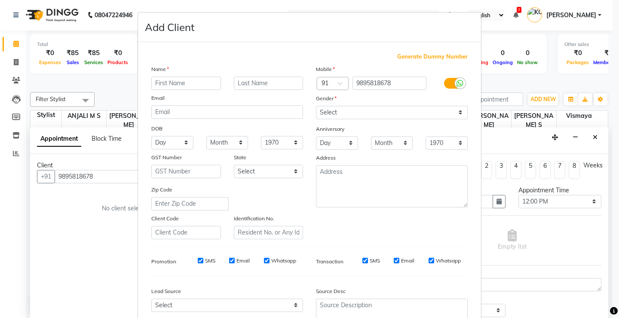
click at [156, 79] on input "text" at bounding box center [186, 83] width 70 height 13
type input "violet"
click at [353, 111] on select "Select [DEMOGRAPHIC_DATA] [DEMOGRAPHIC_DATA] Other Prefer Not To Say" at bounding box center [392, 112] width 152 height 13
select select "[DEMOGRAPHIC_DATA]"
click at [316, 106] on select "Select [DEMOGRAPHIC_DATA] [DEMOGRAPHIC_DATA] Other Prefer Not To Say" at bounding box center [392, 112] width 152 height 13
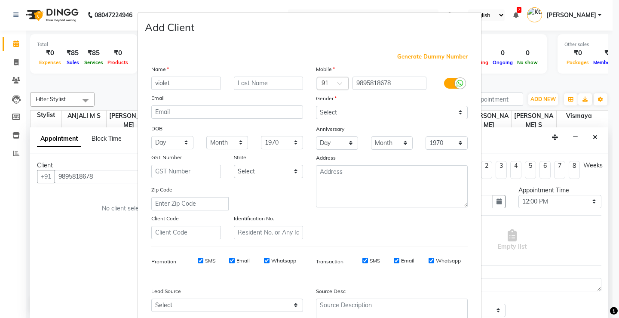
click at [187, 297] on div "Lead Source" at bounding box center [186, 292] width 83 height 12
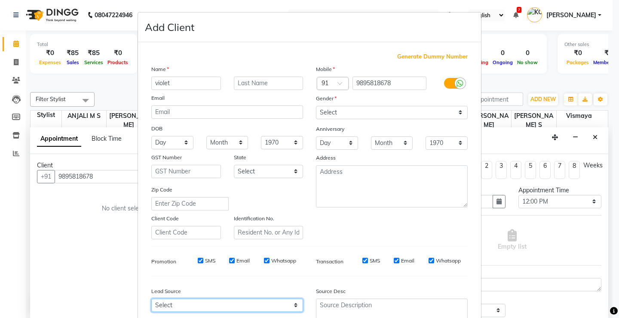
drag, startPoint x: 187, startPoint y: 305, endPoint x: 189, endPoint y: 300, distance: 6.0
click at [187, 305] on select "Select Walk-in Referral Internet Friend Word of Mouth Advertisement Facebook Ju…" at bounding box center [227, 304] width 152 height 13
select select "31568"
click at [151, 298] on select "Select Walk-in Referral Internet Friend Word of Mouth Advertisement Facebook Ju…" at bounding box center [227, 304] width 152 height 13
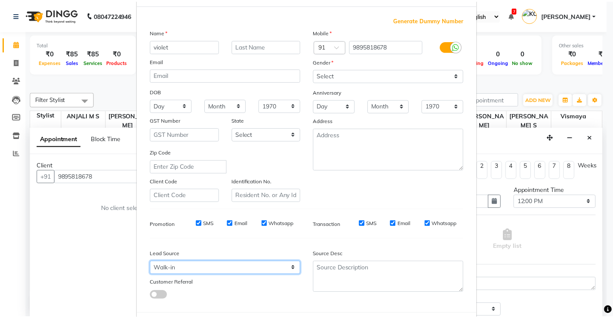
scroll to position [79, 0]
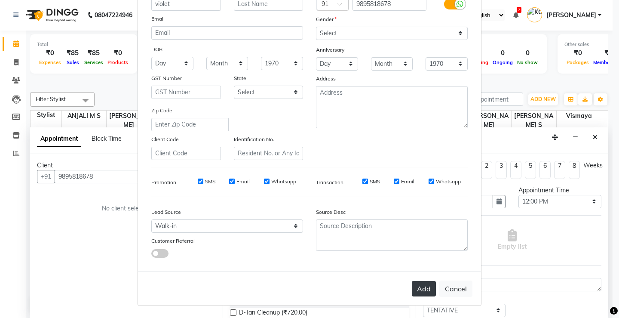
click at [424, 292] on button "Add" at bounding box center [424, 288] width 24 height 15
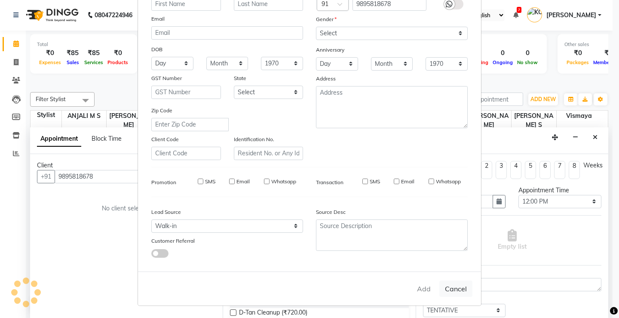
select select
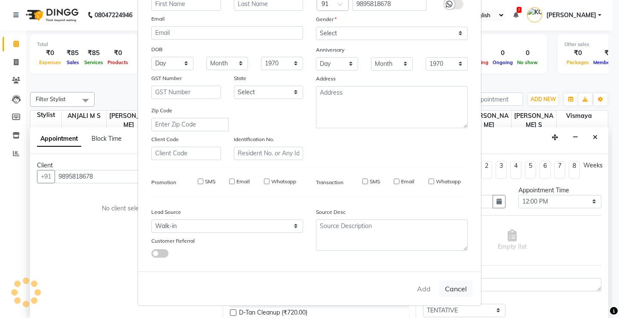
select select
checkbox input "false"
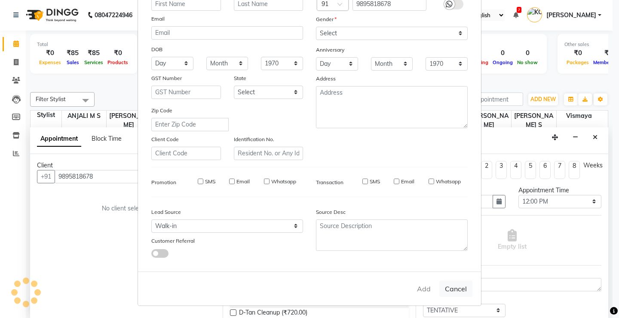
checkbox input "false"
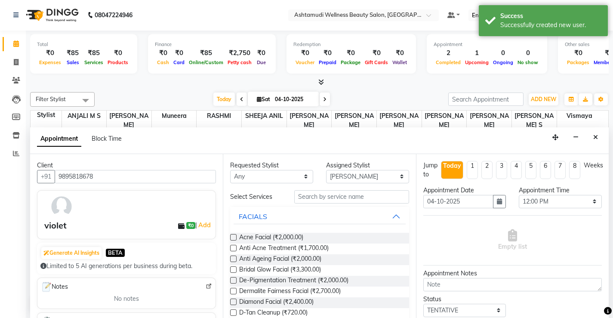
click at [328, 199] on input "text" at bounding box center [351, 196] width 115 height 13
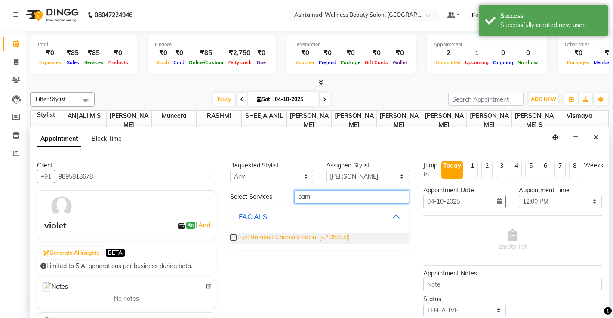
type input "bam"
click at [328, 233] on span "Fyc Bamboo Charcoal Facial (₹2,050.00)" at bounding box center [294, 238] width 111 height 11
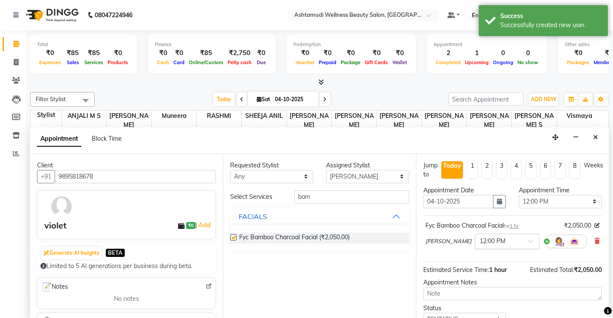
checkbox input "false"
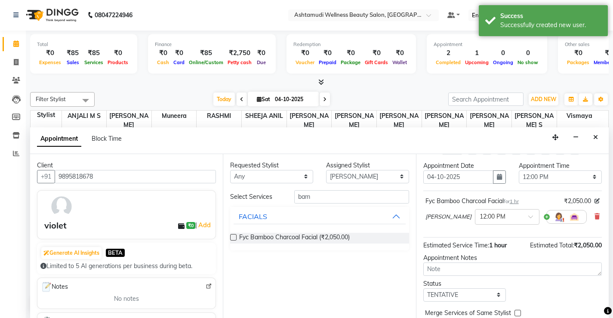
scroll to position [49, 0]
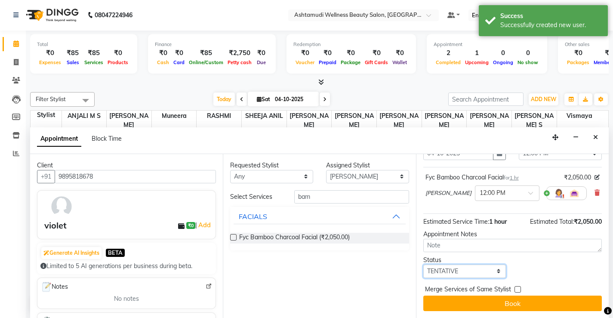
click at [458, 269] on select "Select TENTATIVE CONFIRM CHECK-IN UPCOMING" at bounding box center [464, 270] width 83 height 13
select select "check-in"
click at [423, 264] on select "Select TENTATIVE CONFIRM CHECK-IN UPCOMING" at bounding box center [464, 270] width 83 height 13
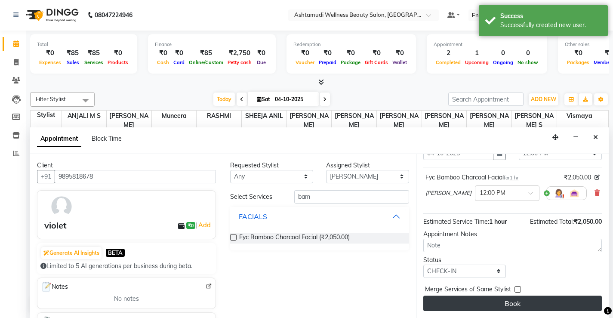
click at [473, 304] on button "Book" at bounding box center [512, 302] width 178 height 15
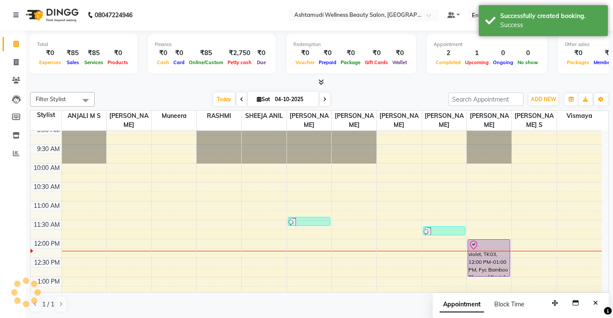
scroll to position [0, 0]
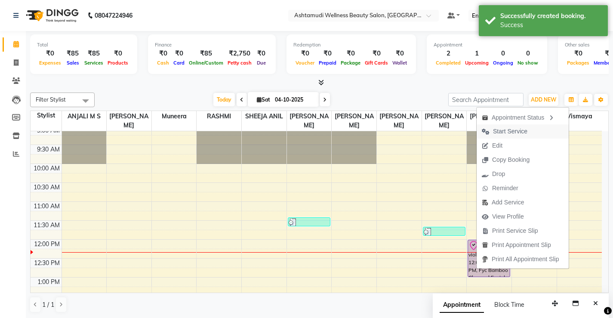
click at [504, 131] on span "Start Service" at bounding box center [510, 131] width 34 height 9
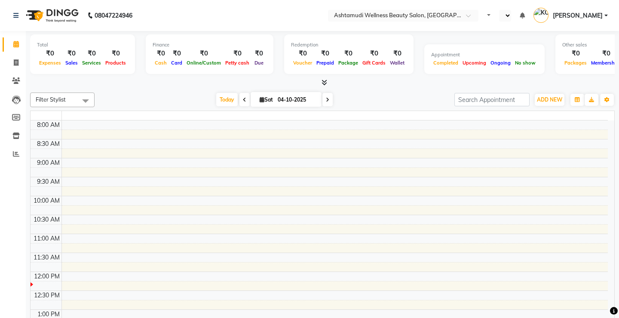
select select "en"
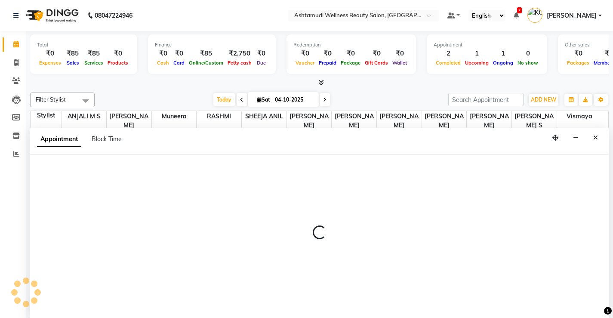
scroll to position [0, 0]
select select "71741"
select select "615"
select select "tentative"
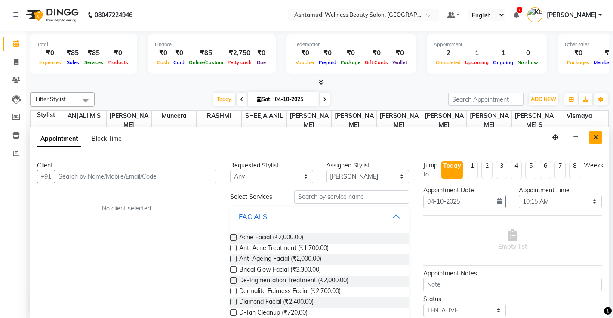
click at [595, 134] on icon "Close" at bounding box center [595, 137] width 5 height 6
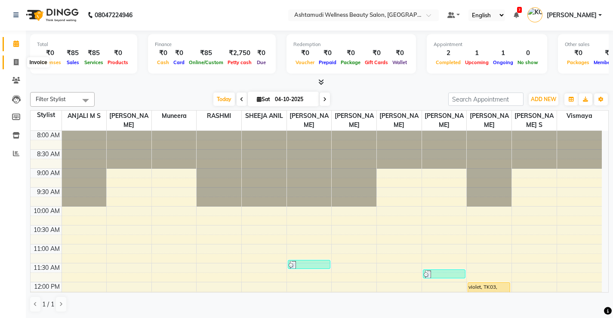
click at [14, 62] on icon at bounding box center [16, 62] width 5 height 6
select select "service"
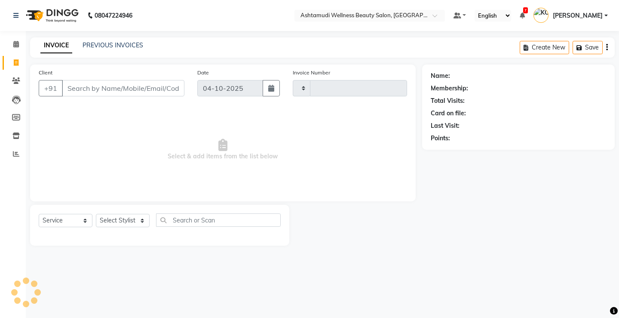
type input "3877"
select select "4674"
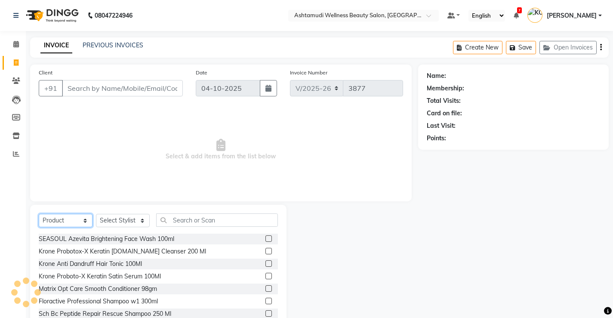
click at [66, 218] on select "Select Service Product Membership Package Voucher Prepaid Gift Card" at bounding box center [66, 220] width 54 height 13
select select "service"
click at [39, 214] on select "Select Service Product Membership Package Voucher Prepaid Gift Card" at bounding box center [66, 220] width 54 height 13
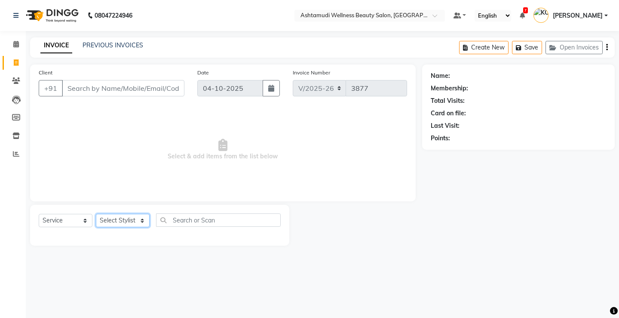
click at [106, 217] on select "Select Stylist ANJALI M S [PERSON_NAME] KOTTIYAM ASHTAMUDI [PERSON_NAME] [PERSO…" at bounding box center [123, 220] width 54 height 13
select select "27466"
click at [96, 214] on select "Select Stylist ANJALI M S [PERSON_NAME] KOTTIYAM ASHTAMUDI [PERSON_NAME] [PERSO…" at bounding box center [123, 220] width 54 height 13
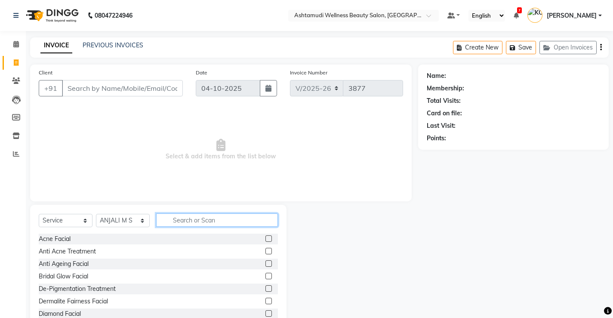
click at [223, 220] on input "text" at bounding box center [217, 219] width 122 height 13
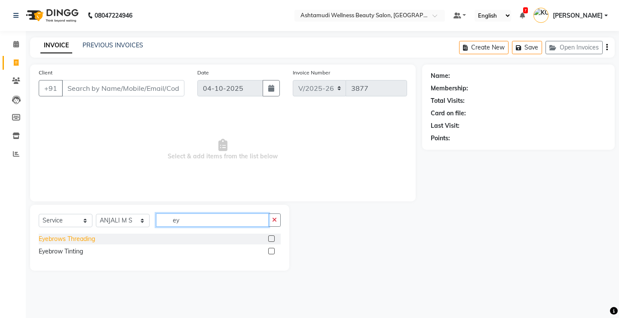
type input "ey"
click at [83, 237] on div "Eyebrows Threading" at bounding box center [67, 238] width 56 height 9
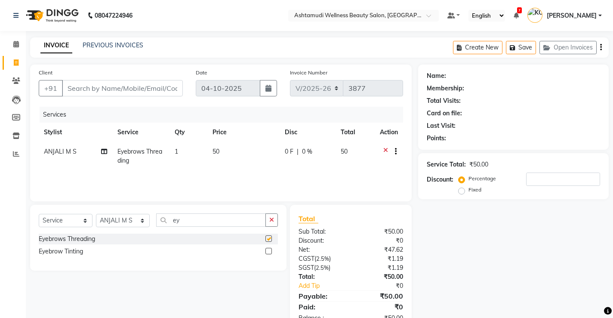
checkbox input "false"
click at [135, 89] on input "Client" at bounding box center [122, 88] width 121 height 16
click at [193, 224] on input "ey" at bounding box center [211, 219] width 110 height 13
type input "e"
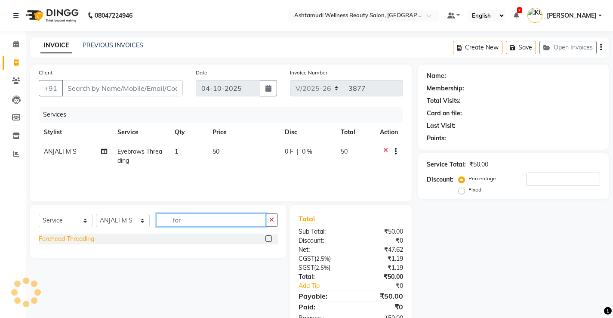
type input "for"
click at [80, 237] on div "Forehead Threading" at bounding box center [66, 238] width 55 height 9
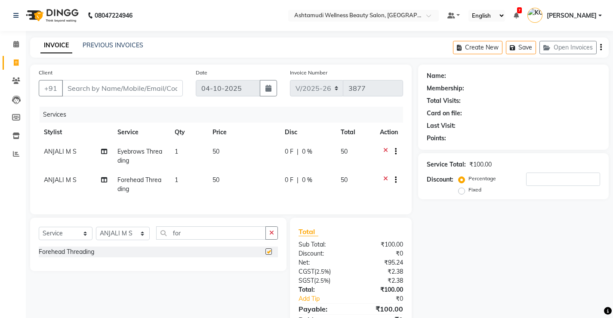
checkbox input "false"
click at [156, 83] on input "Client" at bounding box center [122, 88] width 121 height 16
type input "9"
type input "0"
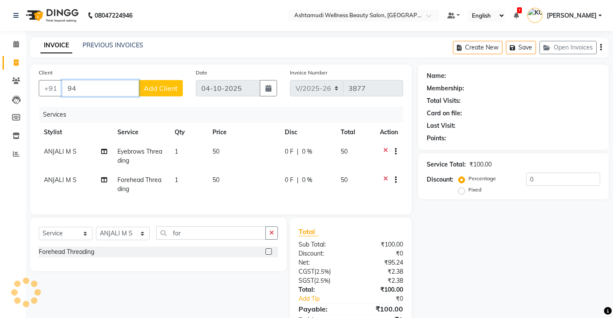
type input "9"
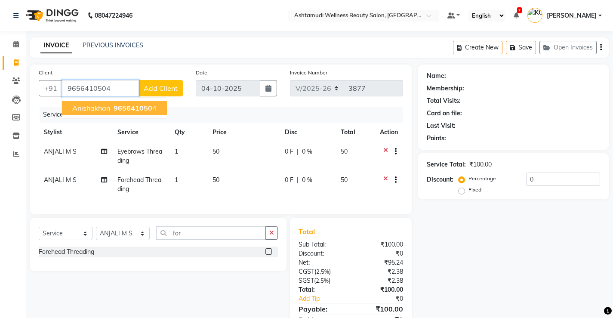
type input "9656410504"
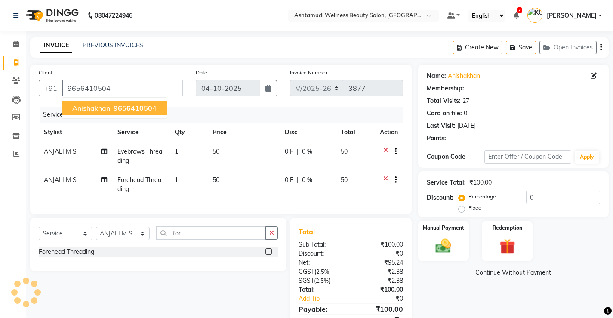
select select "1: Object"
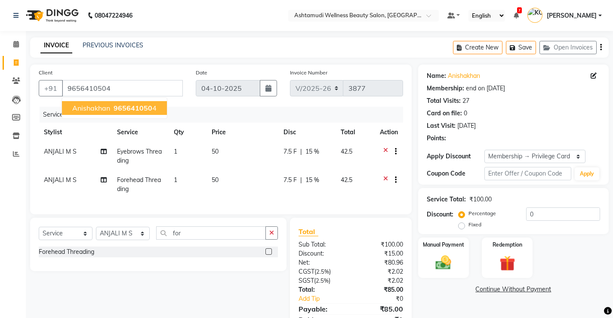
type input "15"
click at [166, 110] on div "Services" at bounding box center [225, 115] width 370 height 16
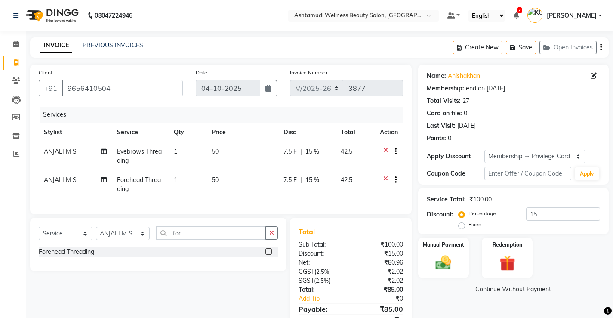
scroll to position [46, 0]
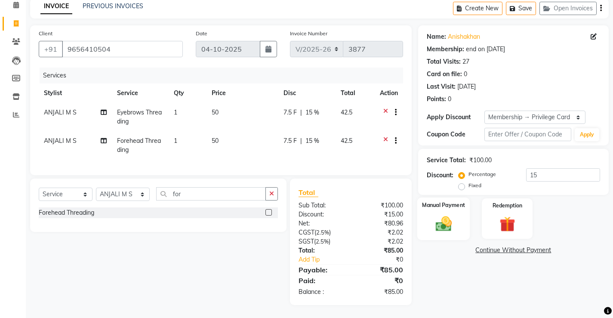
click at [441, 219] on img at bounding box center [443, 223] width 26 height 18
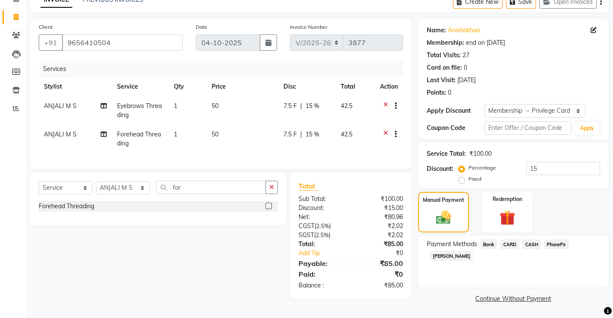
click at [527, 245] on span "CASH" at bounding box center [531, 244] width 18 height 10
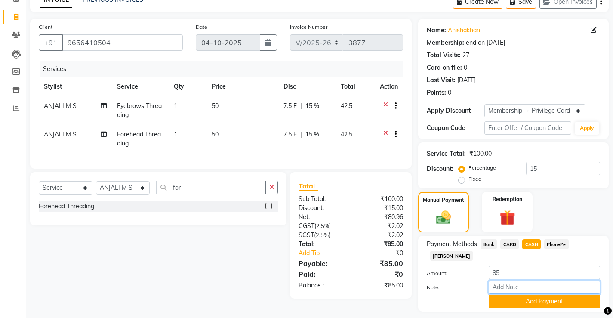
click at [525, 280] on input "Note:" at bounding box center [544, 286] width 111 height 13
type input "sindhya"
click at [545, 295] on button "Add Payment" at bounding box center [544, 301] width 111 height 13
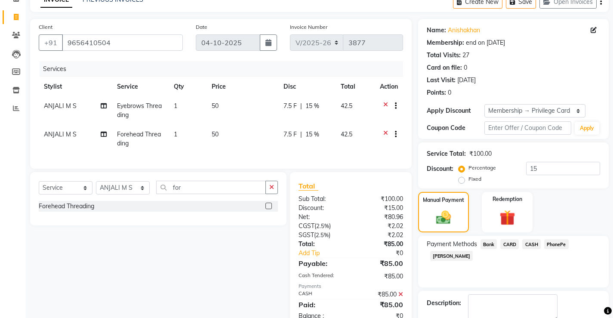
scroll to position [82, 0]
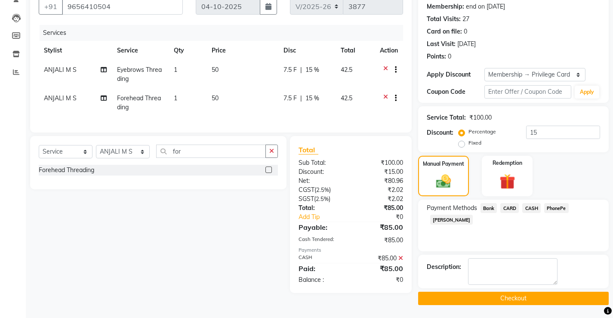
click at [518, 298] on button "Checkout" at bounding box center [513, 298] width 190 height 13
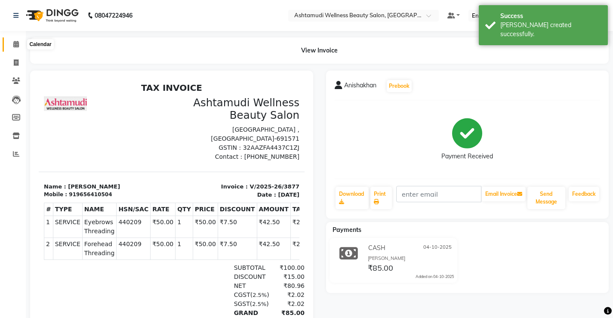
click at [15, 43] on icon at bounding box center [16, 44] width 6 height 6
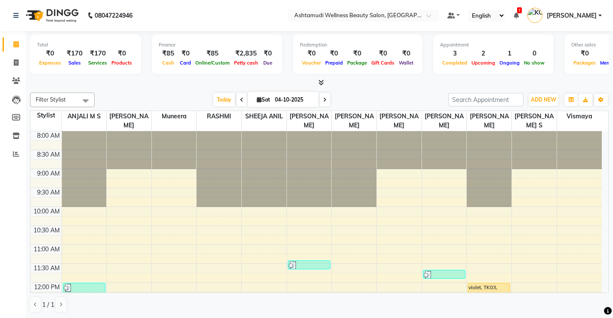
drag, startPoint x: 15, startPoint y: 43, endPoint x: 1, endPoint y: 46, distance: 14.5
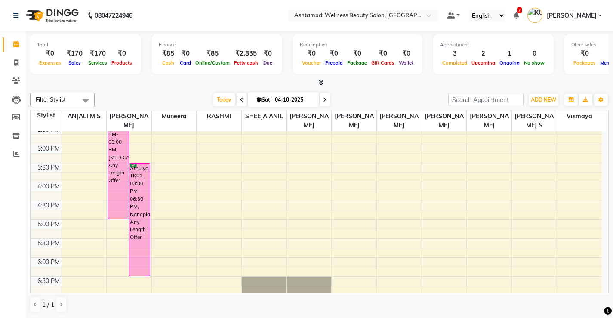
scroll to position [115, 0]
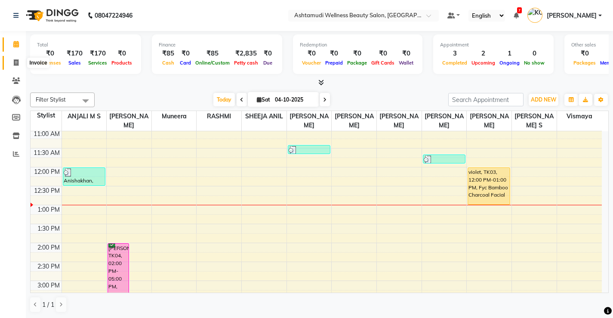
click at [14, 61] on icon at bounding box center [16, 62] width 5 height 6
select select "service"
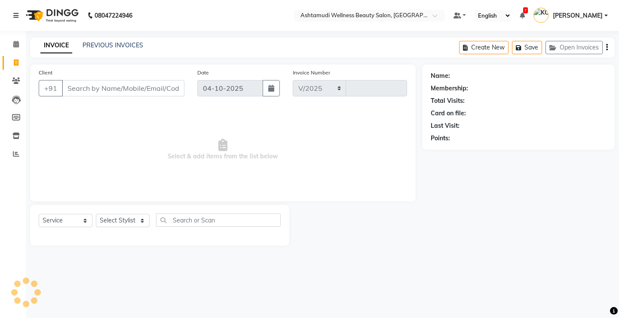
select select "4674"
type input "3878"
click at [66, 224] on select "Select Service Product Membership Package Voucher Prepaid Gift Card" at bounding box center [66, 220] width 54 height 13
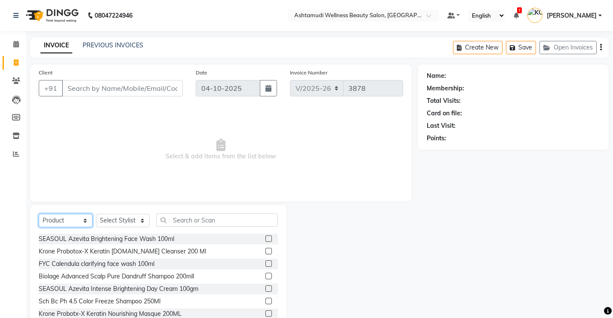
select select "service"
click at [39, 214] on select "Select Service Product Membership Package Voucher Prepaid Gift Card" at bounding box center [66, 220] width 54 height 13
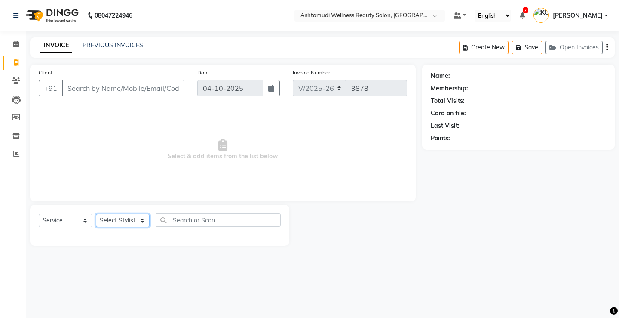
click at [108, 226] on select "Select Stylist ANJALI M S [PERSON_NAME] KOTTIYAM ASHTAMUDI [PERSON_NAME] [PERSO…" at bounding box center [123, 220] width 54 height 13
select select "27466"
click at [96, 214] on select "Select Stylist ANJALI M S [PERSON_NAME] KOTTIYAM ASHTAMUDI [PERSON_NAME] [PERSO…" at bounding box center [123, 220] width 54 height 13
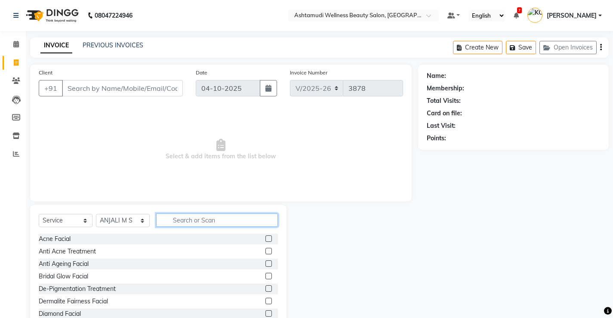
click at [189, 222] on input "text" at bounding box center [217, 219] width 122 height 13
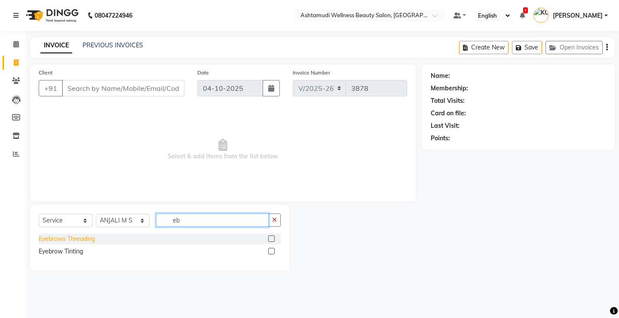
type input "eb"
click at [44, 239] on div "Eyebrows Threading" at bounding box center [67, 238] width 56 height 9
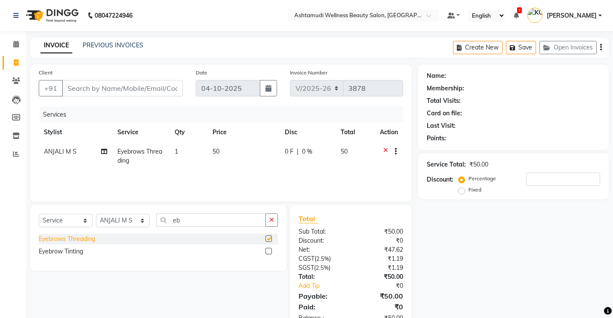
checkbox input "false"
click at [92, 87] on input "Client" at bounding box center [122, 88] width 121 height 16
click at [101, 89] on input "Client" at bounding box center [122, 88] width 121 height 16
click at [125, 83] on input "Client" at bounding box center [122, 88] width 121 height 16
click at [126, 87] on input "Client" at bounding box center [122, 88] width 121 height 16
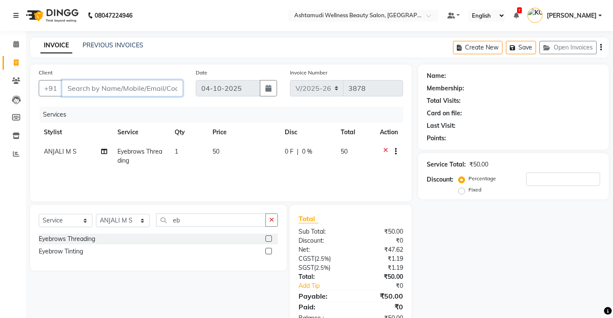
click at [75, 86] on input "Client" at bounding box center [122, 88] width 121 height 16
click at [96, 97] on div "Client +91" at bounding box center [110, 85] width 157 height 35
click at [79, 90] on input "Client" at bounding box center [122, 88] width 121 height 16
click at [89, 89] on input "Client" at bounding box center [122, 88] width 121 height 16
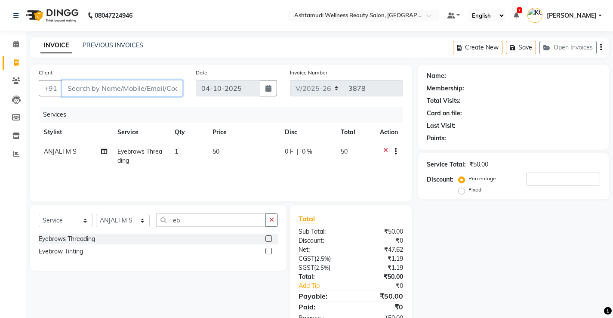
type input "9"
type input "0"
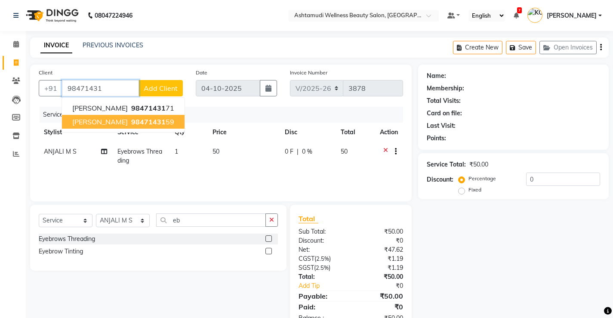
click at [81, 122] on span "Gopika" at bounding box center [99, 121] width 55 height 9
type input "9847143159"
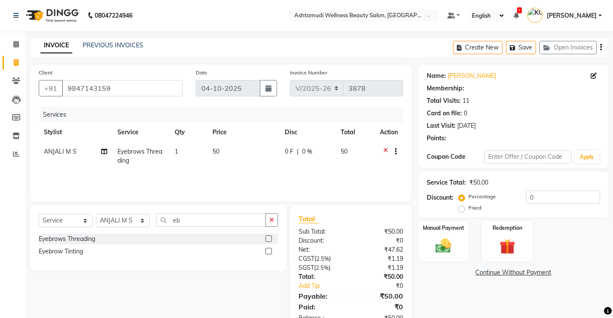
select select "1: Object"
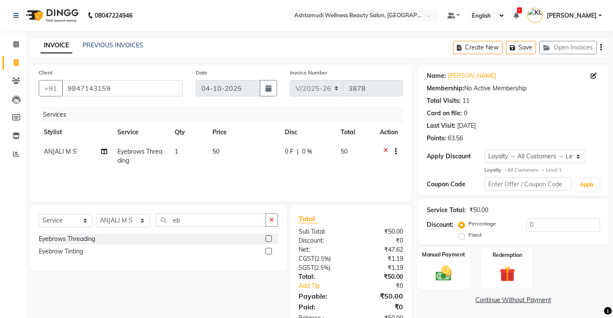
scroll to position [26, 0]
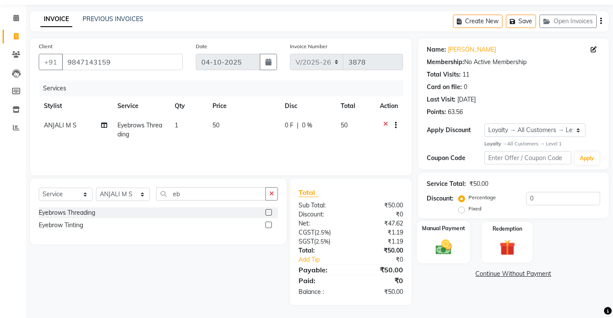
click at [440, 254] on img at bounding box center [443, 247] width 26 height 18
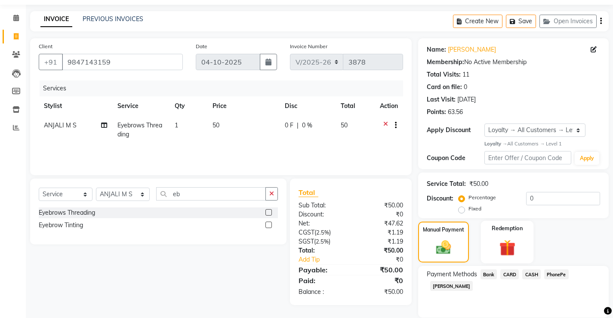
scroll to position [56, 0]
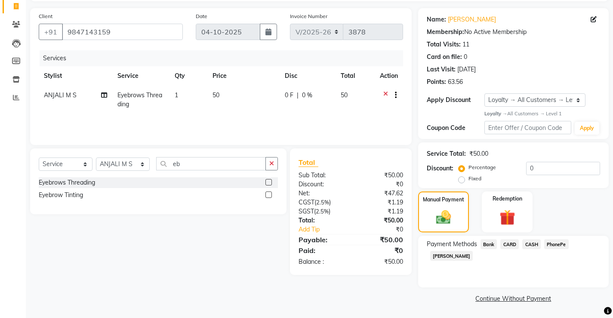
click at [530, 245] on span "CASH" at bounding box center [531, 244] width 18 height 10
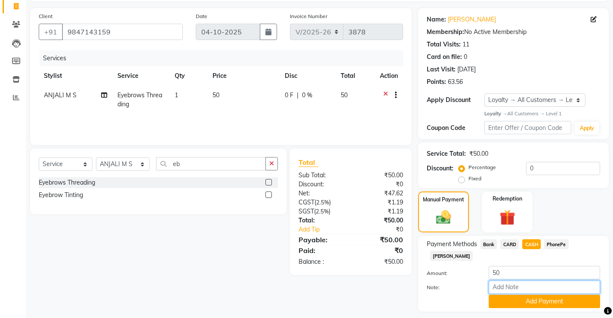
click at [520, 280] on input "Note:" at bounding box center [544, 286] width 111 height 13
type input "[PERSON_NAME]"
click at [529, 295] on button "Add Payment" at bounding box center [544, 301] width 111 height 13
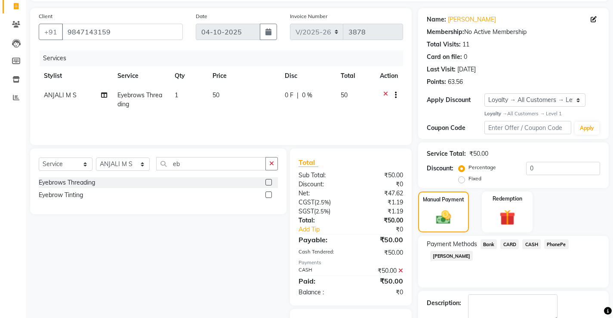
scroll to position [99, 0]
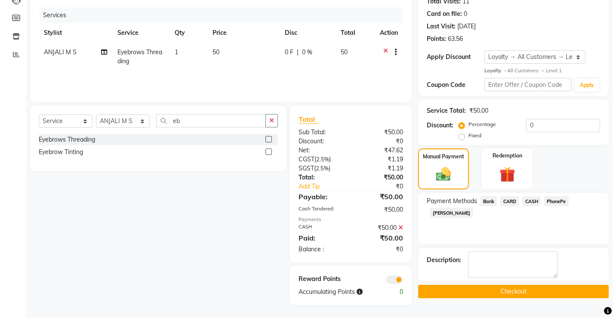
click at [529, 290] on button "Checkout" at bounding box center [513, 291] width 190 height 13
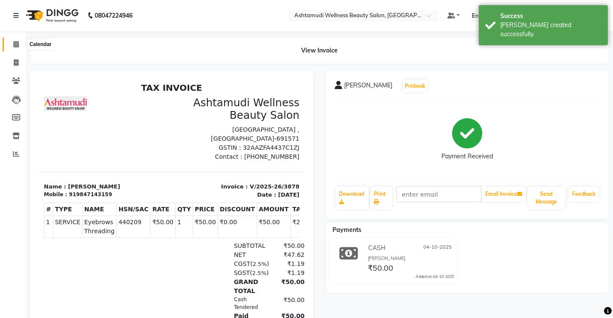
click at [16, 43] on icon at bounding box center [16, 44] width 6 height 6
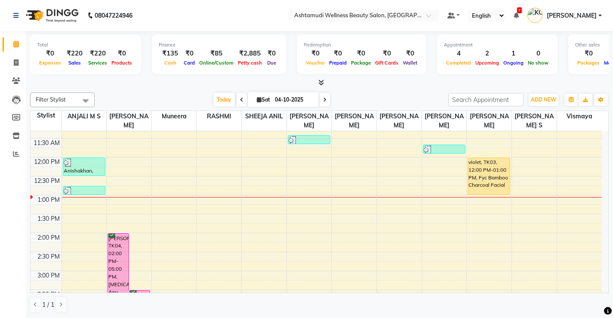
scroll to position [129, 0]
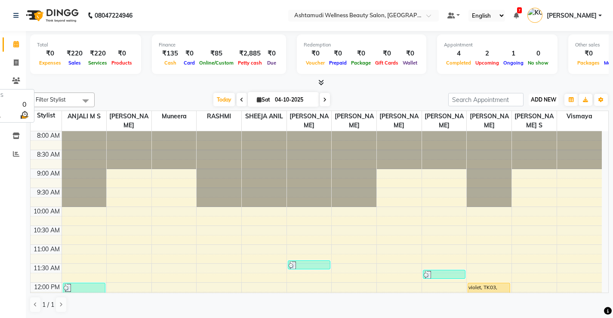
click at [536, 101] on span "ADD NEW" at bounding box center [543, 99] width 25 height 6
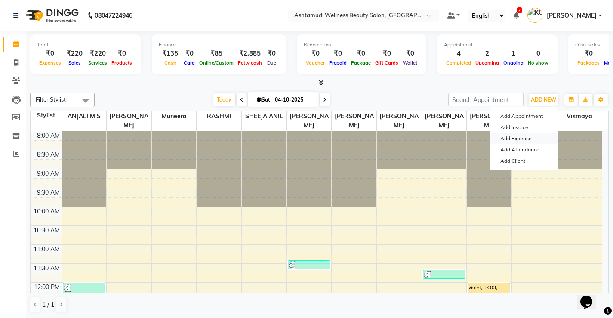
click at [525, 138] on link "Add Expense" at bounding box center [524, 138] width 68 height 11
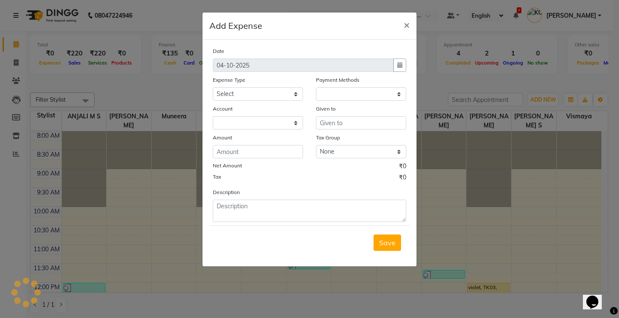
select select "1"
select select "3508"
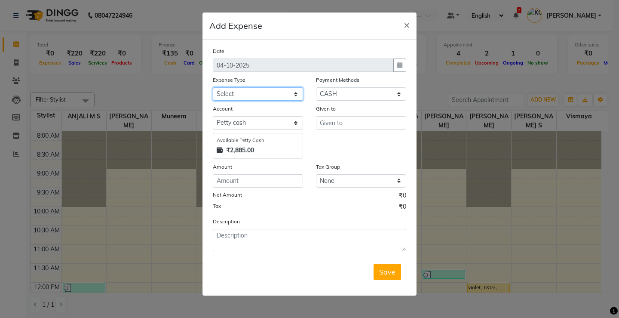
click at [232, 90] on select "Select ACCOMODATION EXPENSES ADVERTISEMENT SALES PROMOTIONAL EXPENSES Bonus BRI…" at bounding box center [258, 93] width 90 height 13
select select "6175"
click at [213, 87] on select "Select ACCOMODATION EXPENSES ADVERTISEMENT SALES PROMOTIONAL EXPENSES Bonus BRI…" at bounding box center [258, 93] width 90 height 13
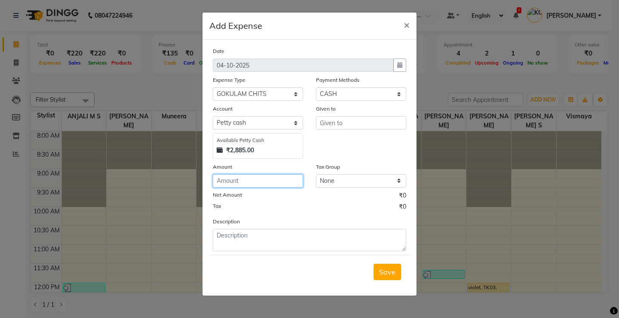
click at [236, 185] on input "number" at bounding box center [258, 180] width 90 height 13
click at [236, 182] on input "number" at bounding box center [258, 180] width 90 height 13
type input "1500"
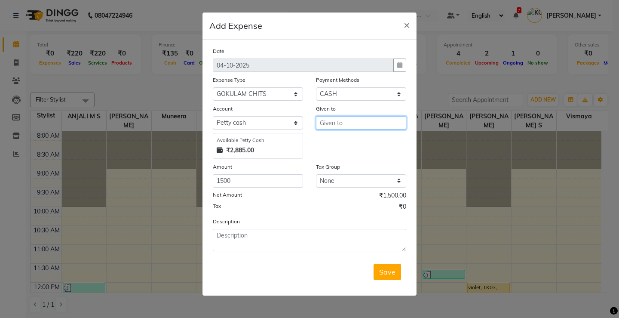
click at [345, 122] on input "text" at bounding box center [361, 122] width 90 height 13
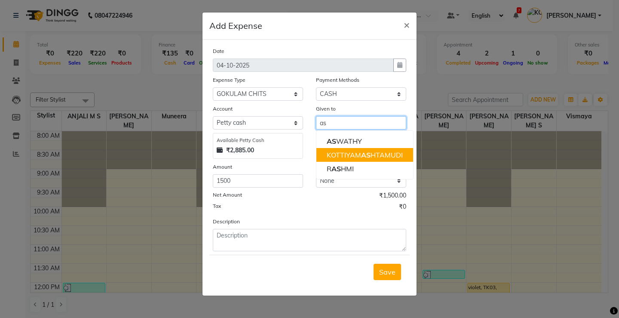
click at [363, 155] on span "AS" at bounding box center [365, 155] width 9 height 9
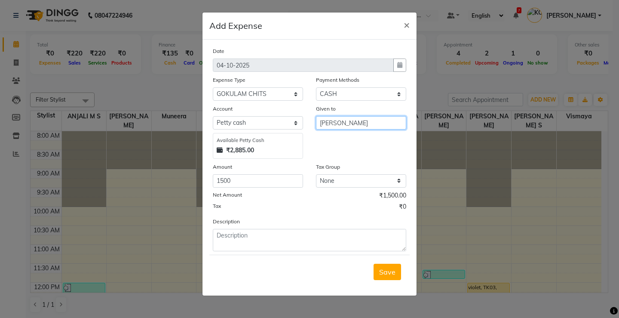
type input "[PERSON_NAME]"
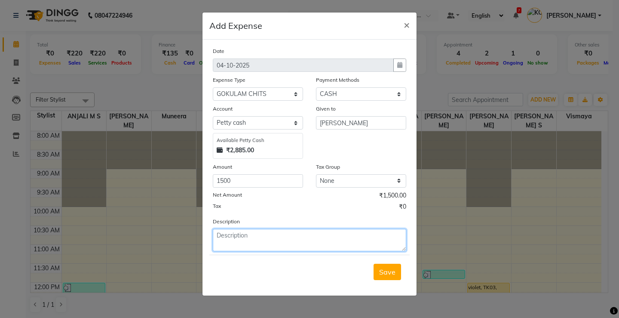
click at [243, 238] on textarea at bounding box center [310, 240] width 194 height 22
click at [226, 235] on textarea "Chity" at bounding box center [310, 240] width 194 height 22
type textarea "Chitty"
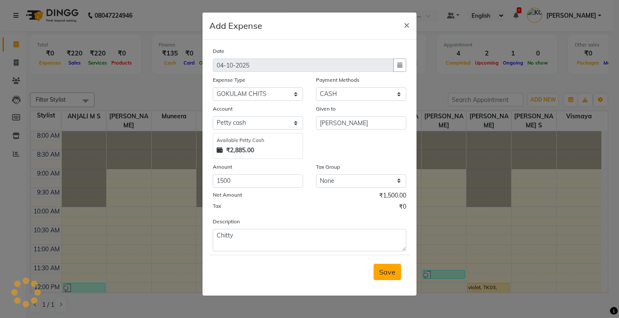
click at [383, 270] on span "Save" at bounding box center [387, 271] width 16 height 9
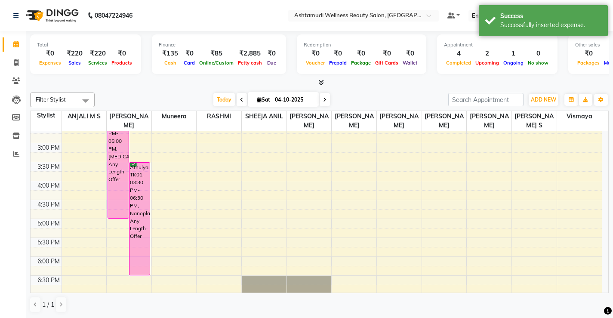
scroll to position [258, 0]
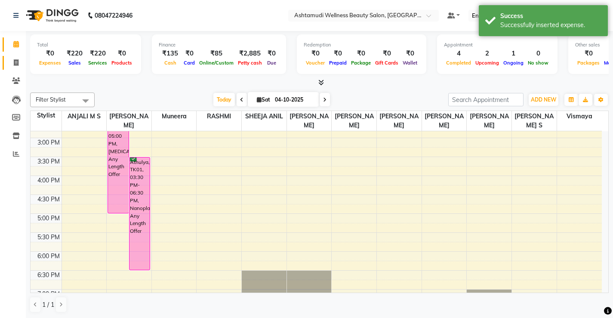
click at [19, 68] on link "Invoice" at bounding box center [13, 63] width 21 height 14
select select "service"
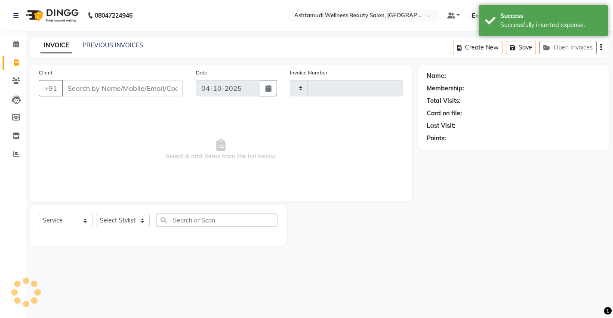
type input "3879"
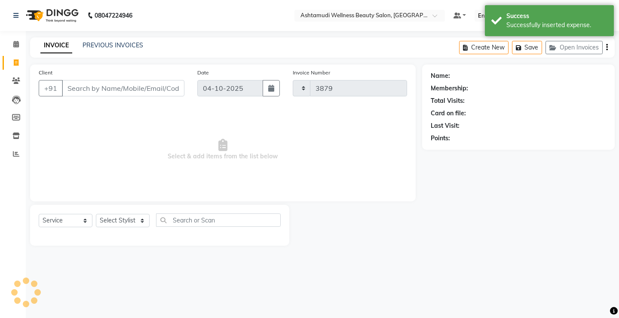
select select "4674"
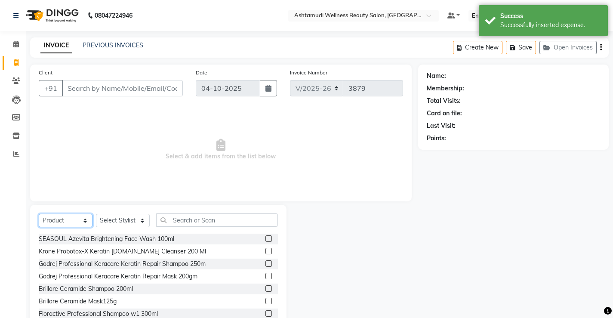
click at [63, 219] on select "Select Service Product Membership Package Voucher Prepaid Gift Card" at bounding box center [66, 220] width 54 height 13
click at [39, 214] on select "Select Service Product Membership Package Voucher Prepaid Gift Card" at bounding box center [66, 220] width 54 height 13
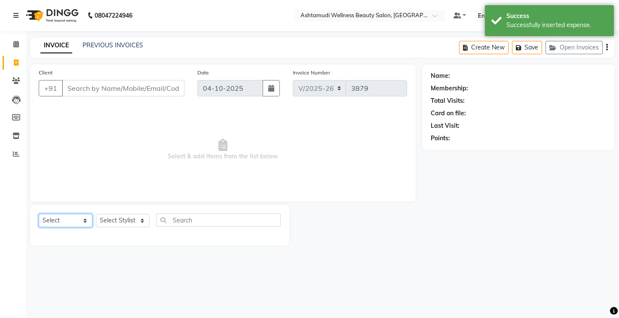
click at [57, 216] on select "Select Service Product Membership Package Voucher Prepaid Gift Card" at bounding box center [66, 220] width 54 height 13
select select "service"
click at [39, 214] on select "Select Service Product Membership Package Voucher Prepaid Gift Card" at bounding box center [66, 220] width 54 height 13
click at [111, 226] on select "Select Stylist ANJALI M S [PERSON_NAME] KOTTIYAM ASHTAMUDI [PERSON_NAME] [PERSO…" at bounding box center [123, 220] width 54 height 13
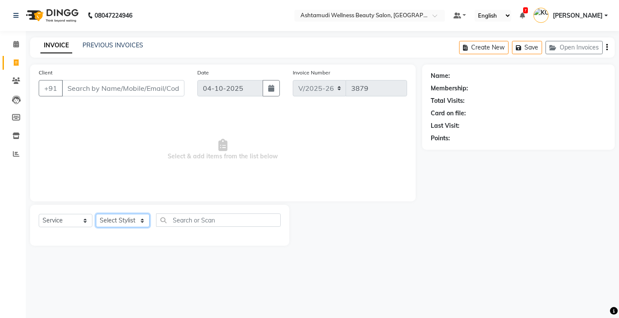
select select "27472"
click at [96, 214] on select "Select Stylist ANJALI M S [PERSON_NAME] KOTTIYAM ASHTAMUDI [PERSON_NAME] [PERSO…" at bounding box center [123, 220] width 54 height 13
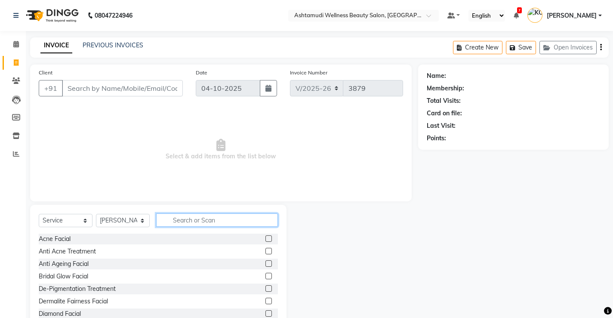
click at [182, 221] on input "text" at bounding box center [217, 219] width 122 height 13
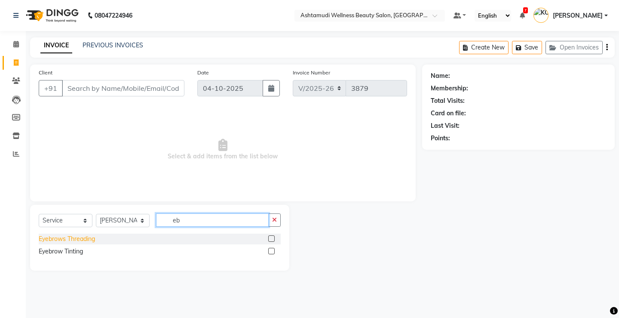
type input "eb"
click at [69, 237] on div "Eyebrows Threading" at bounding box center [67, 238] width 56 height 9
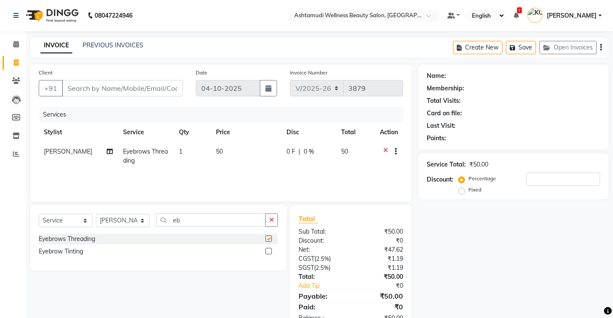
checkbox input "false"
click at [108, 86] on input "Client" at bounding box center [122, 88] width 121 height 16
click at [96, 83] on input "Client" at bounding box center [122, 88] width 121 height 16
type input "9"
type input "0"
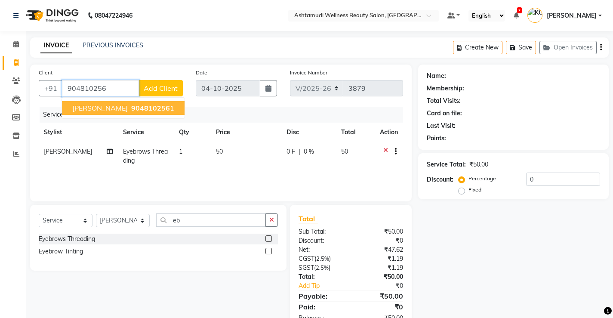
click at [89, 108] on span "Sreelatha" at bounding box center [99, 108] width 55 height 9
type input "9048102561"
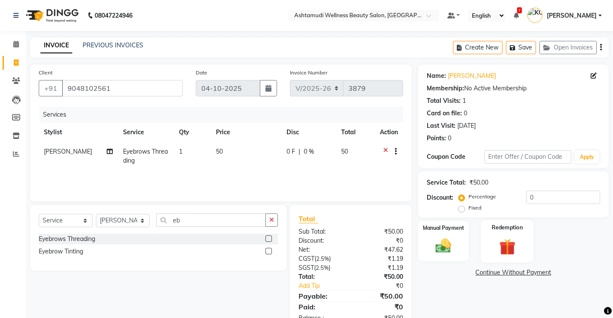
scroll to position [26, 0]
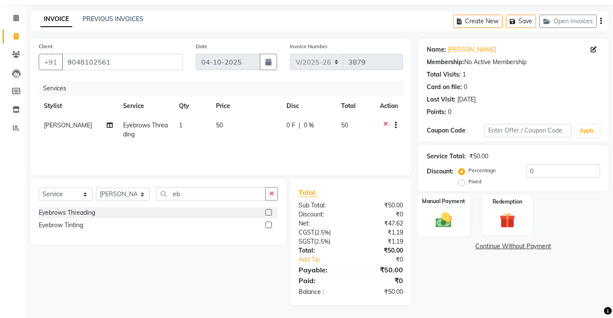
click at [453, 223] on img at bounding box center [443, 219] width 26 height 18
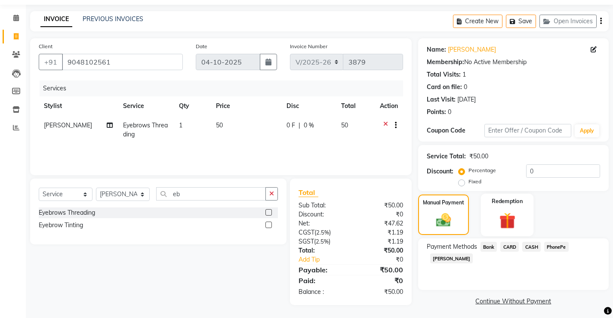
scroll to position [29, 0]
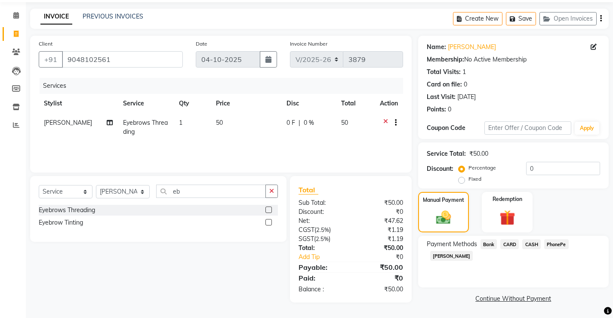
click at [533, 246] on span "CASH" at bounding box center [531, 244] width 18 height 10
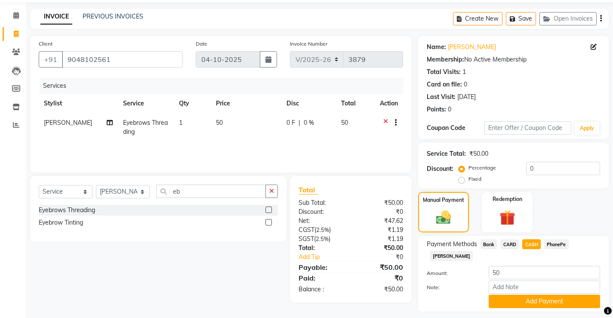
scroll to position [41, 0]
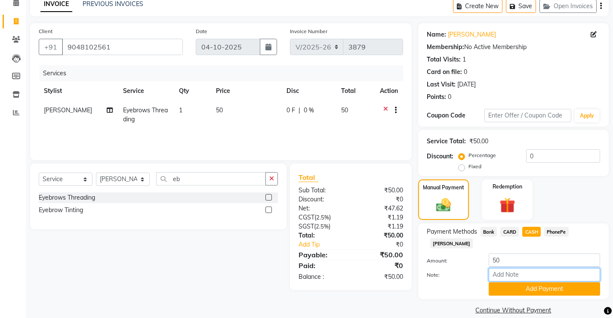
click at [525, 268] on input "Note:" at bounding box center [544, 274] width 111 height 13
type input "[PERSON_NAME]"
click at [543, 282] on button "Add Payment" at bounding box center [544, 288] width 111 height 13
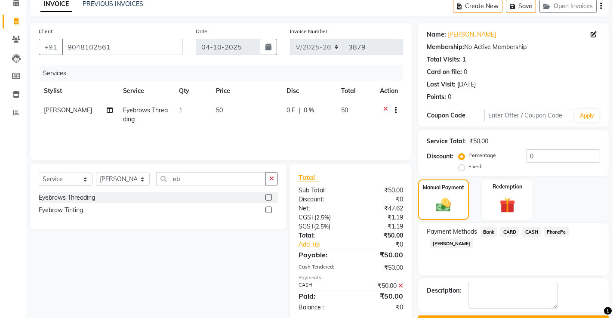
scroll to position [65, 0]
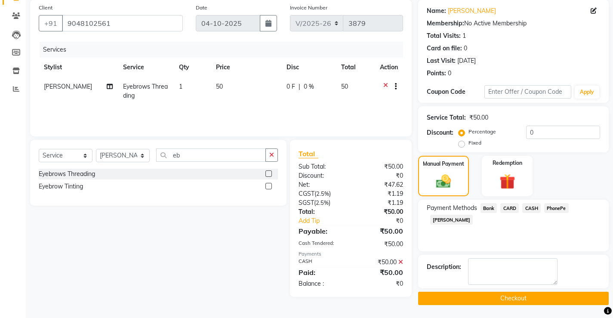
click at [523, 300] on button "Checkout" at bounding box center [513, 298] width 190 height 13
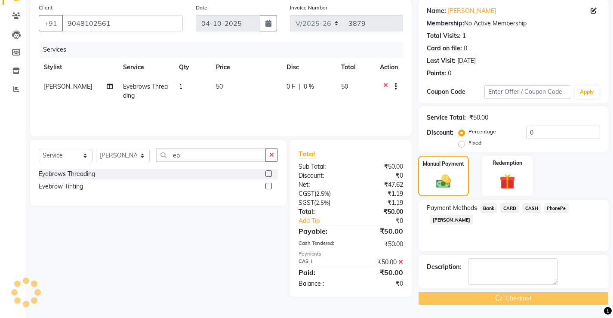
click at [523, 300] on div "Checkout" at bounding box center [513, 298] width 190 height 13
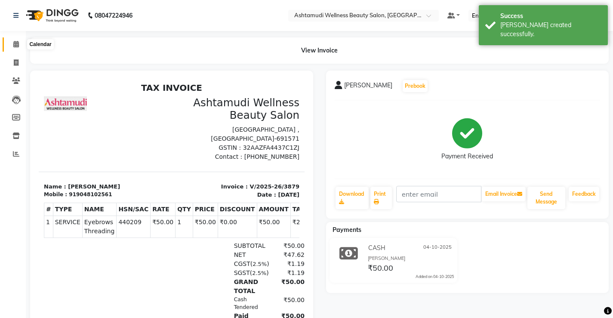
click at [14, 45] on icon at bounding box center [16, 44] width 6 height 6
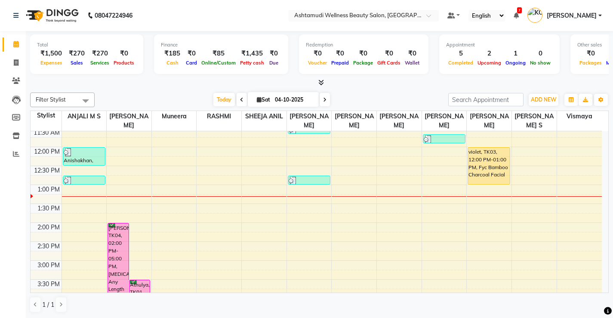
scroll to position [86, 0]
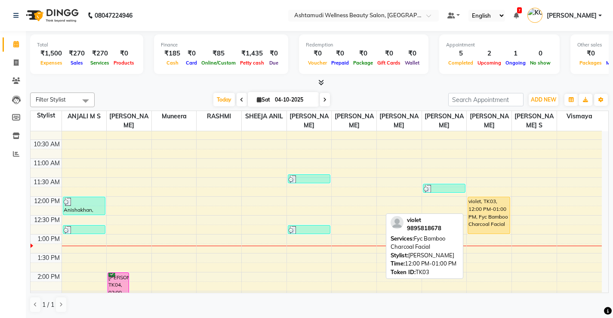
click at [493, 212] on div "violet, TK03, 12:00 PM-01:00 PM, Fyc Bamboo Charcoal Facial" at bounding box center [489, 215] width 42 height 37
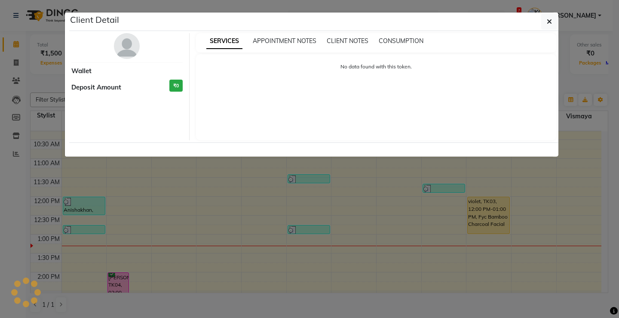
select select "1"
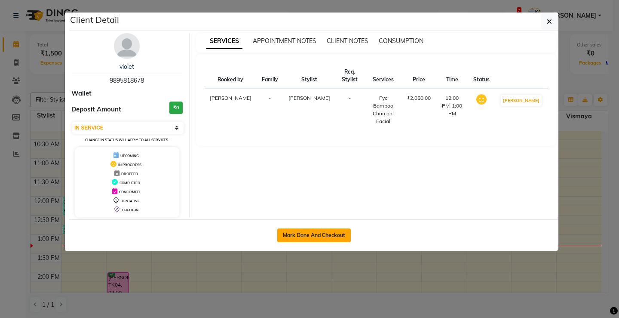
click at [322, 239] on button "Mark Done And Checkout" at bounding box center [314, 235] width 74 height 14
select select "service"
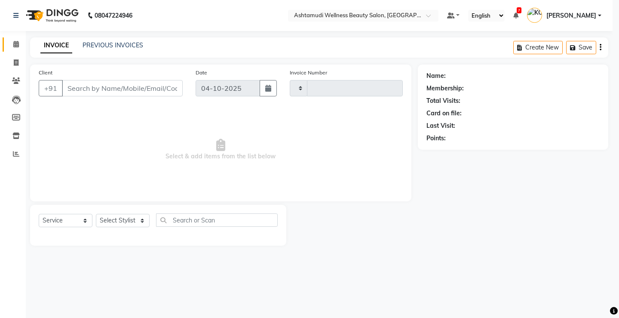
type input "3880"
select select "4674"
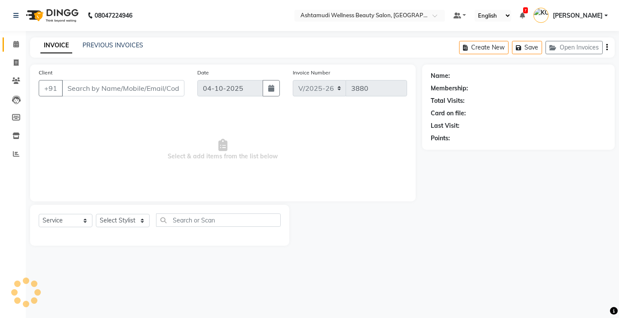
select select "product"
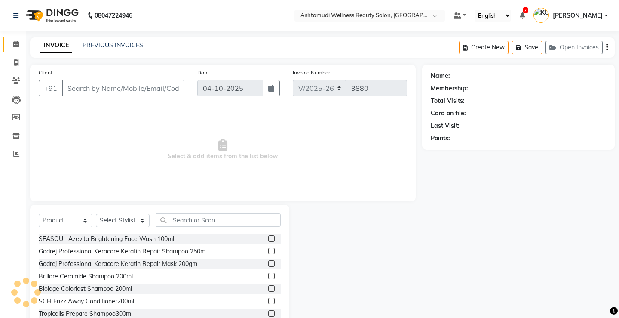
type input "9895818678"
select select "27474"
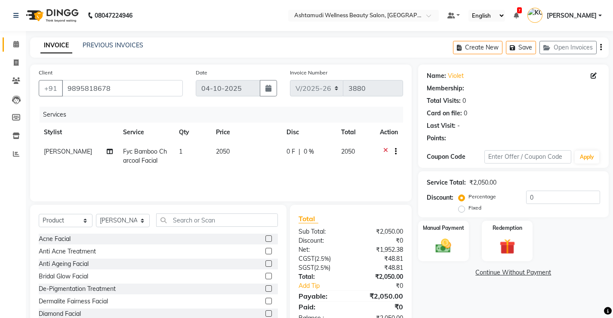
select select "1: Object"
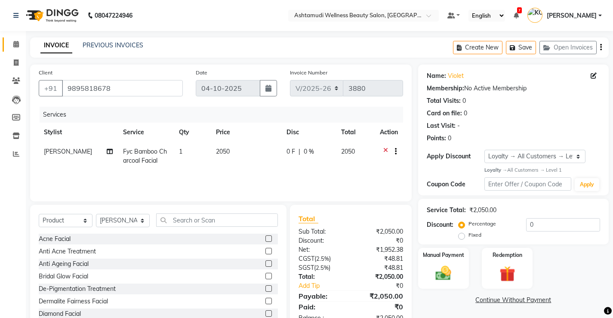
scroll to position [27, 0]
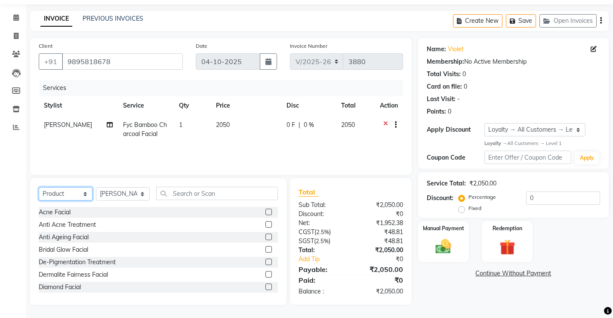
click at [56, 196] on select "Select Service Product Membership Package Voucher Prepaid Gift Card" at bounding box center [66, 193] width 54 height 13
select select "service"
click at [39, 187] on select "Select Service Product Membership Package Voucher Prepaid Gift Card" at bounding box center [66, 193] width 54 height 13
click at [206, 193] on input "text" at bounding box center [217, 193] width 122 height 13
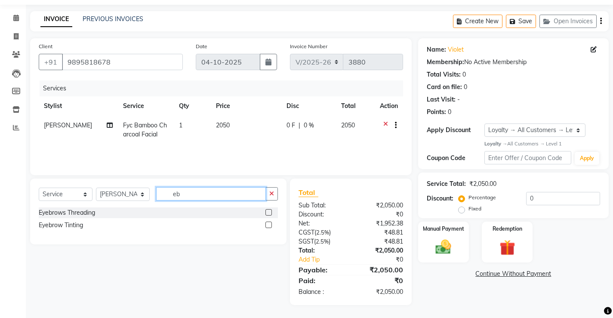
scroll to position [26, 0]
type input "eb"
click at [92, 213] on div "Eyebrows Threading" at bounding box center [67, 212] width 56 height 9
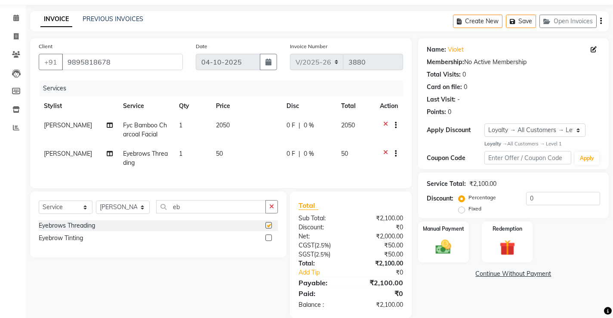
checkbox input "false"
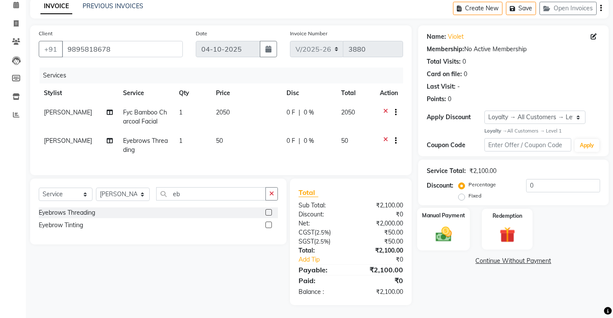
click at [439, 225] on img at bounding box center [443, 234] width 26 height 18
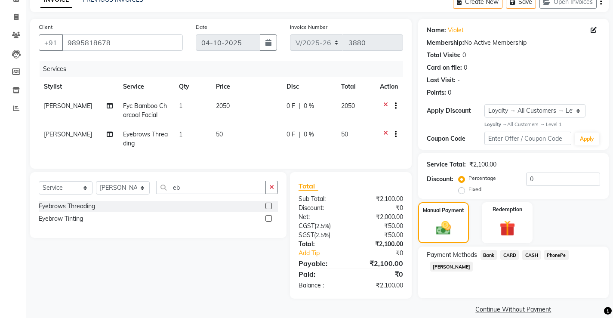
scroll to position [56, 0]
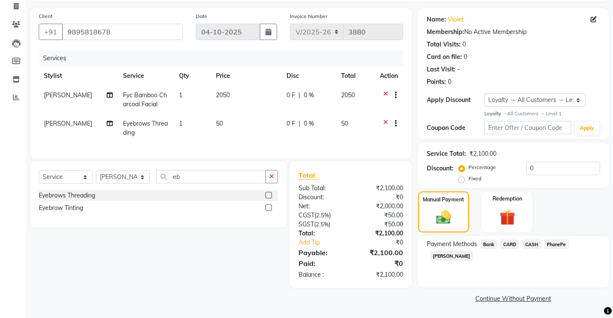
click at [526, 246] on span "CASH" at bounding box center [531, 244] width 18 height 10
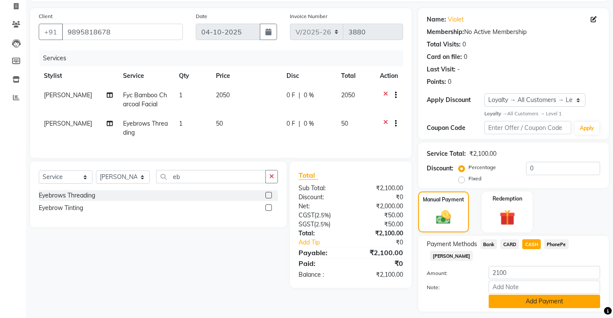
scroll to position [69, 0]
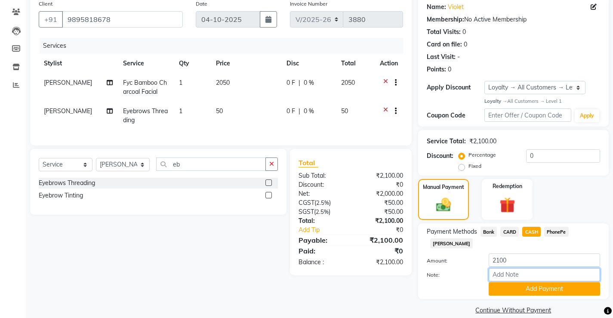
click at [528, 268] on input "Note:" at bounding box center [544, 274] width 111 height 13
type input "[PERSON_NAME]"
click at [536, 282] on button "Add Payment" at bounding box center [544, 288] width 111 height 13
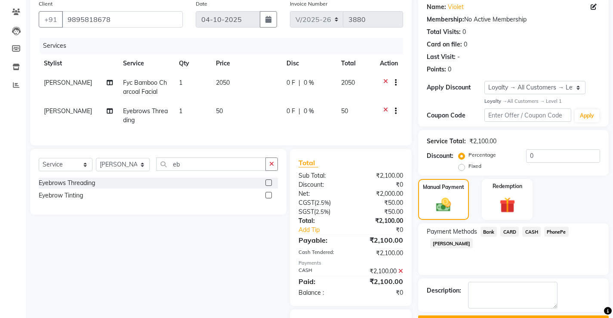
click at [504, 315] on button "Checkout" at bounding box center [513, 321] width 190 height 13
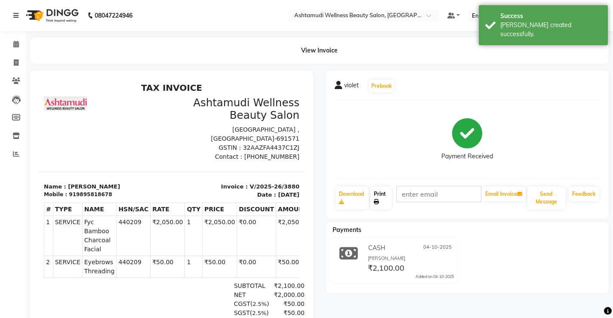
click at [385, 201] on link "Print" at bounding box center [381, 198] width 22 height 22
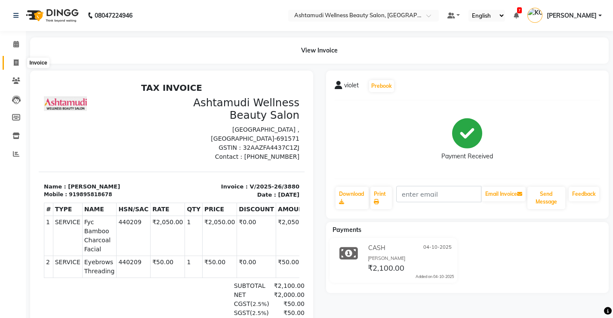
click at [16, 61] on icon at bounding box center [16, 62] width 5 height 6
select select "service"
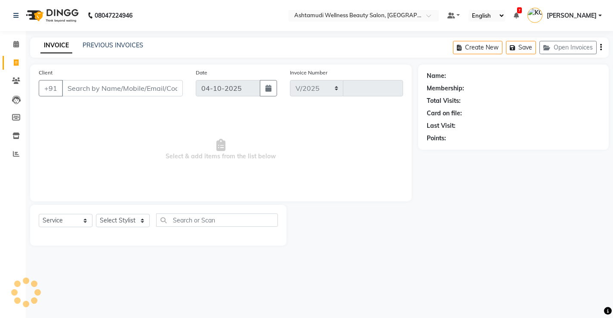
select select "4674"
type input "3881"
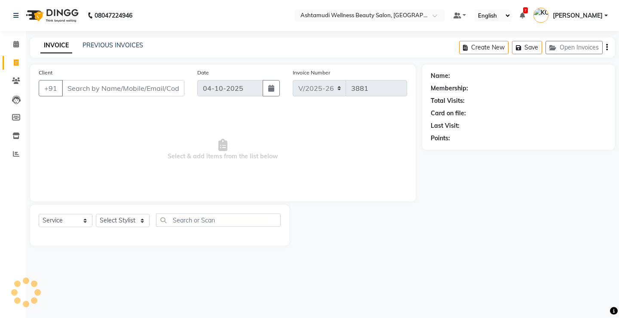
click at [139, 79] on div "Client +91" at bounding box center [111, 85] width 159 height 35
select select "product"
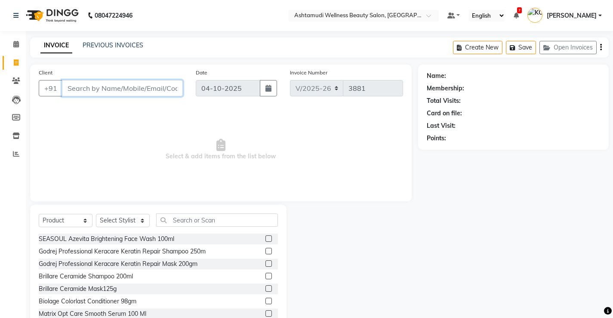
click at [149, 92] on input "Client" at bounding box center [122, 88] width 121 height 16
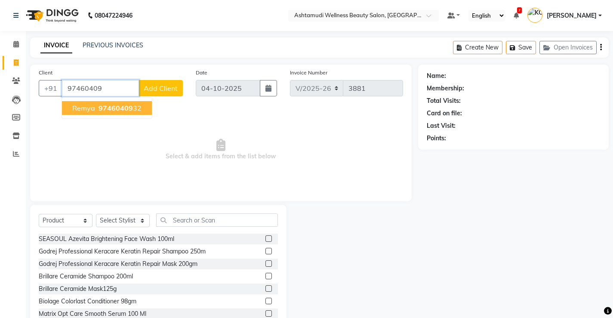
click at [136, 108] on ngb-highlight "97460409 32" at bounding box center [119, 108] width 45 height 9
type input "9746040932"
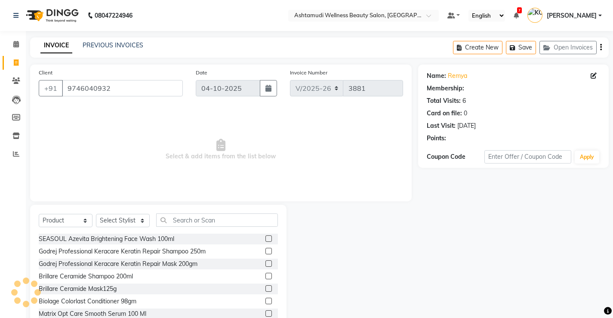
select select "1: Object"
